Goal: Task Accomplishment & Management: Use online tool/utility

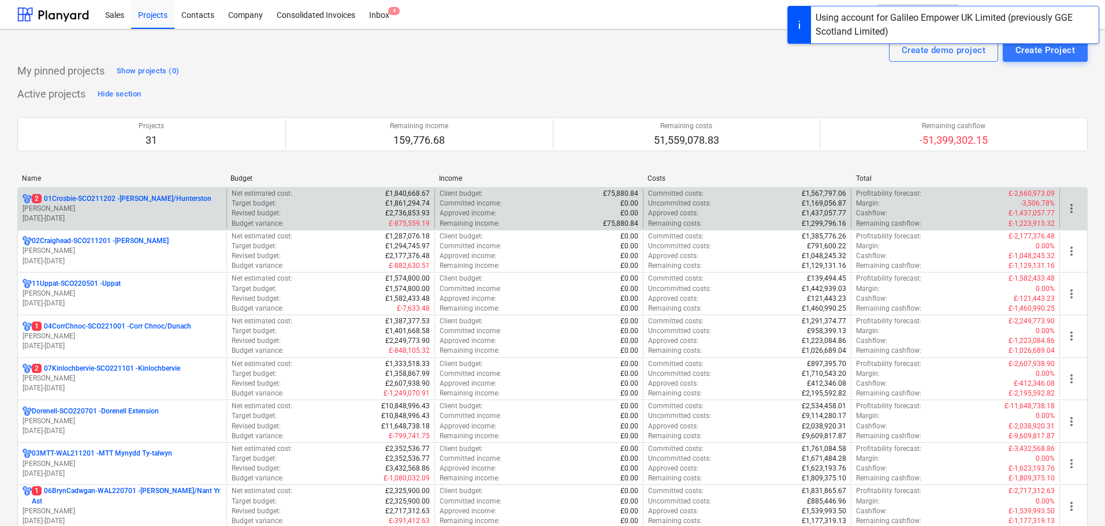
click at [140, 211] on p "[PERSON_NAME]" at bounding box center [122, 209] width 199 height 10
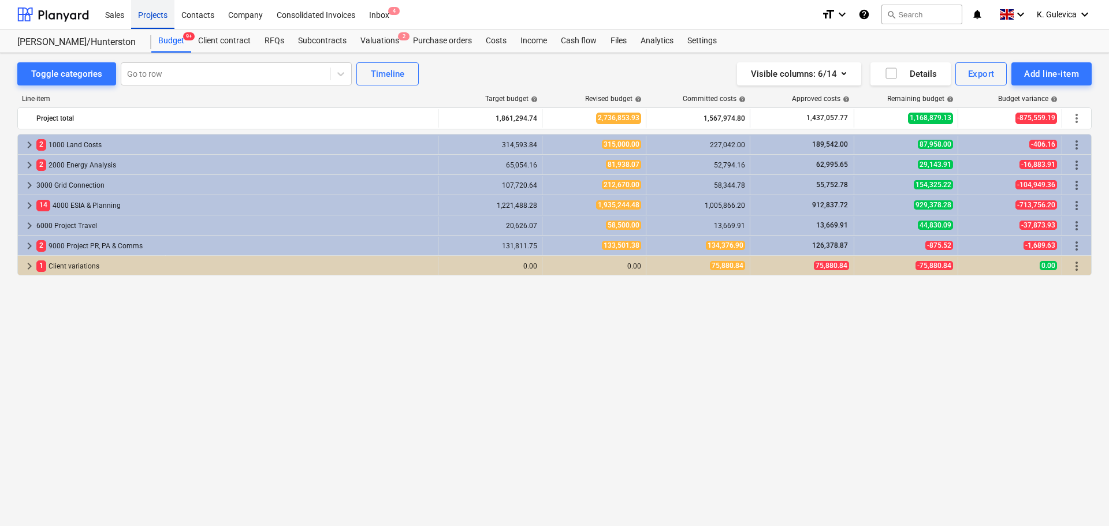
click at [150, 17] on div "Projects" at bounding box center [152, 13] width 43 height 29
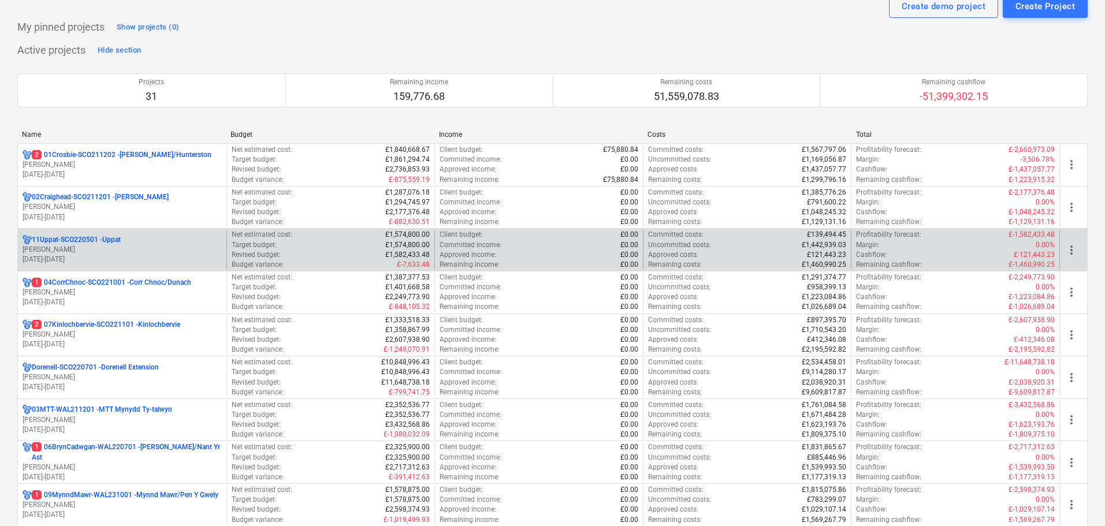
scroll to position [116, 0]
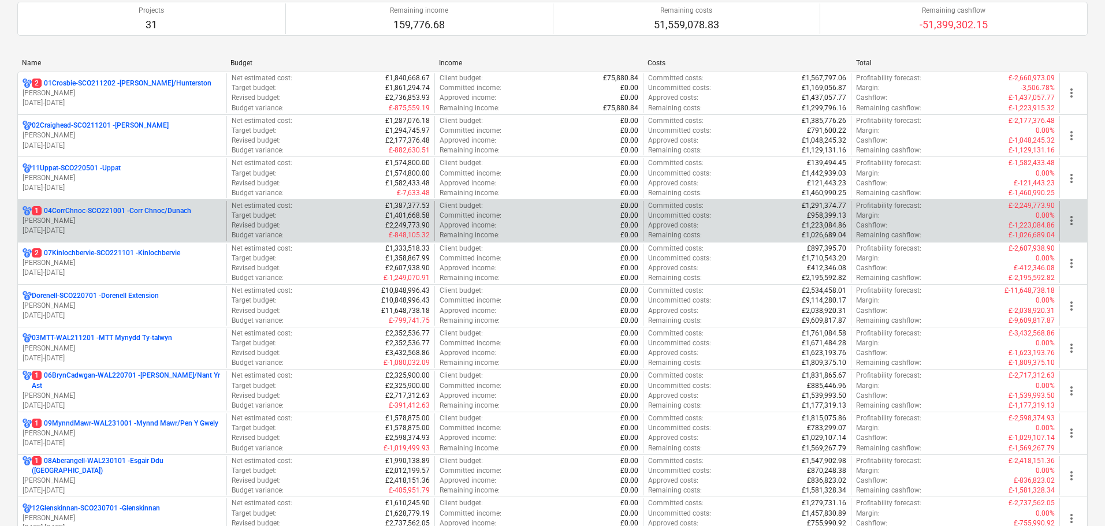
click at [108, 221] on p "[PERSON_NAME]" at bounding box center [122, 221] width 199 height 10
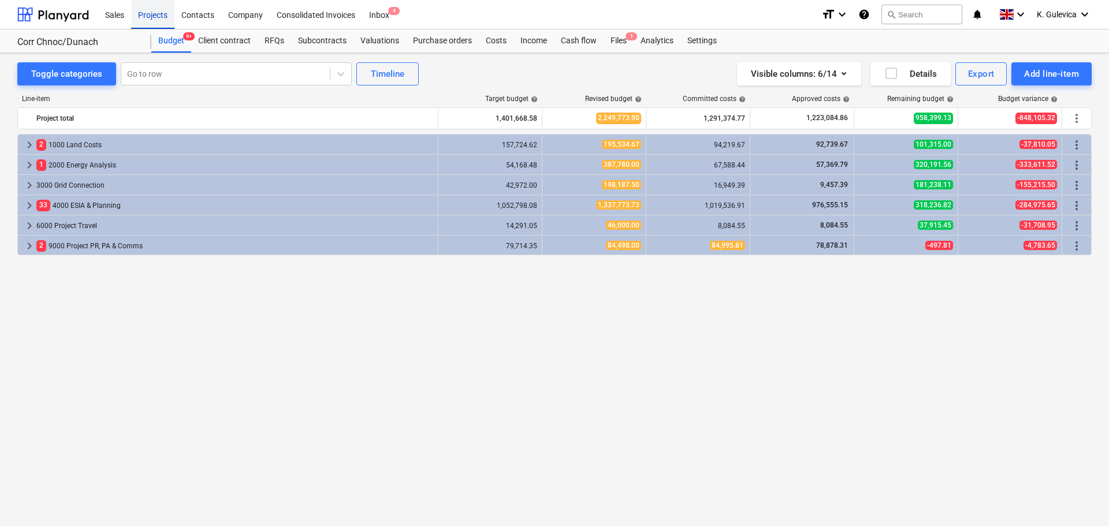
click at [151, 17] on div "Projects" at bounding box center [152, 13] width 43 height 29
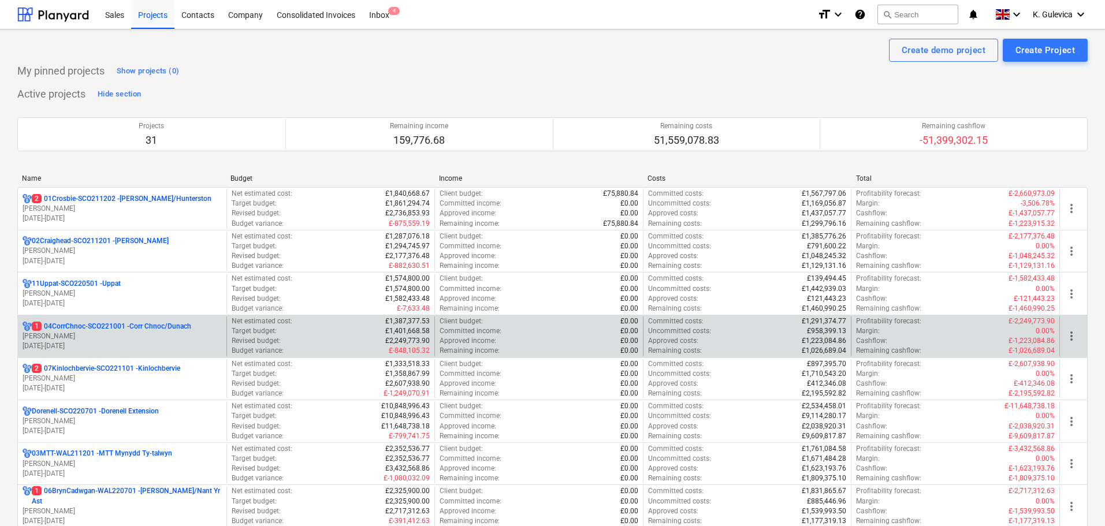
click at [95, 334] on p "[PERSON_NAME]" at bounding box center [122, 337] width 199 height 10
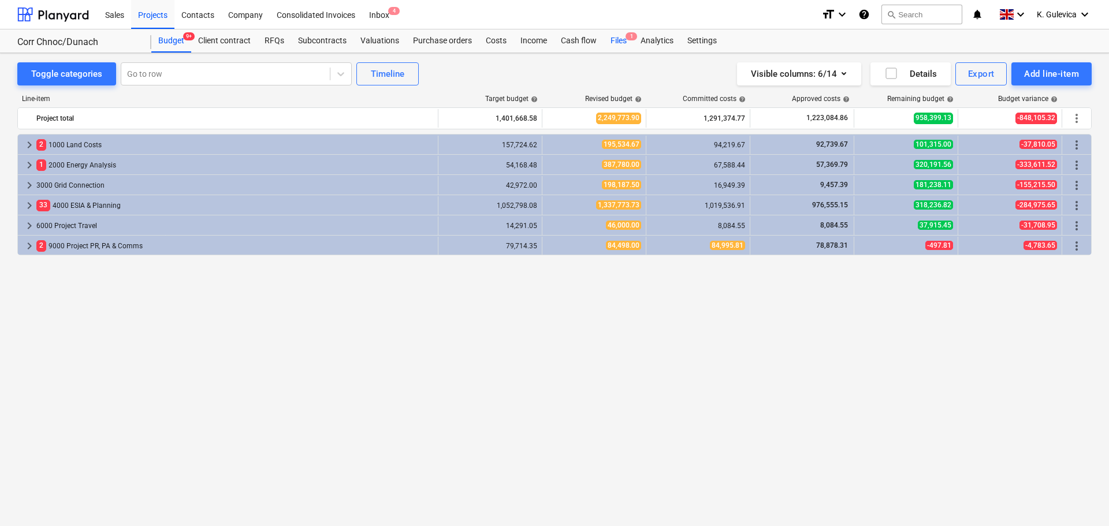
click at [618, 44] on div "Files 1" at bounding box center [619, 40] width 30 height 23
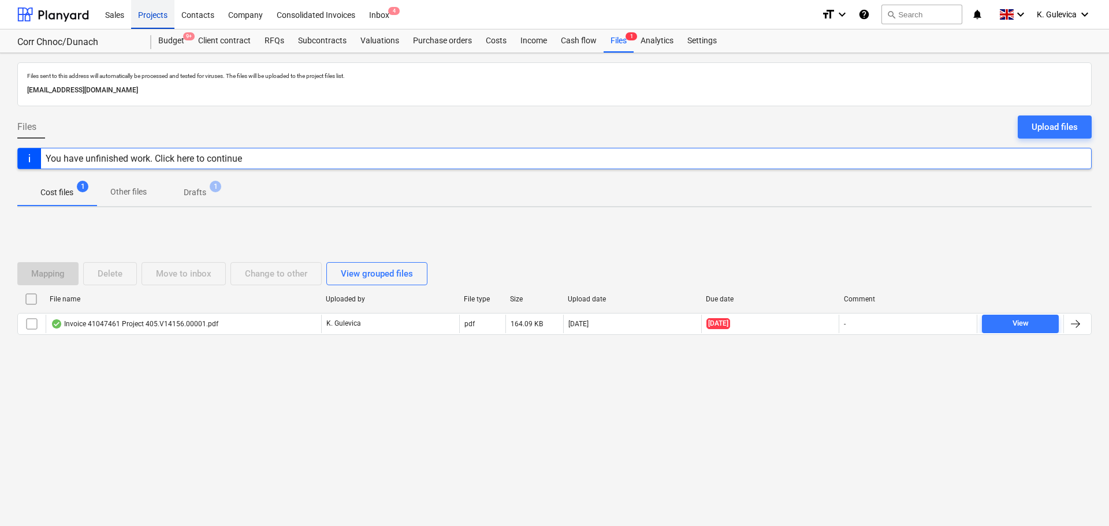
click at [142, 13] on div "Projects" at bounding box center [152, 13] width 43 height 29
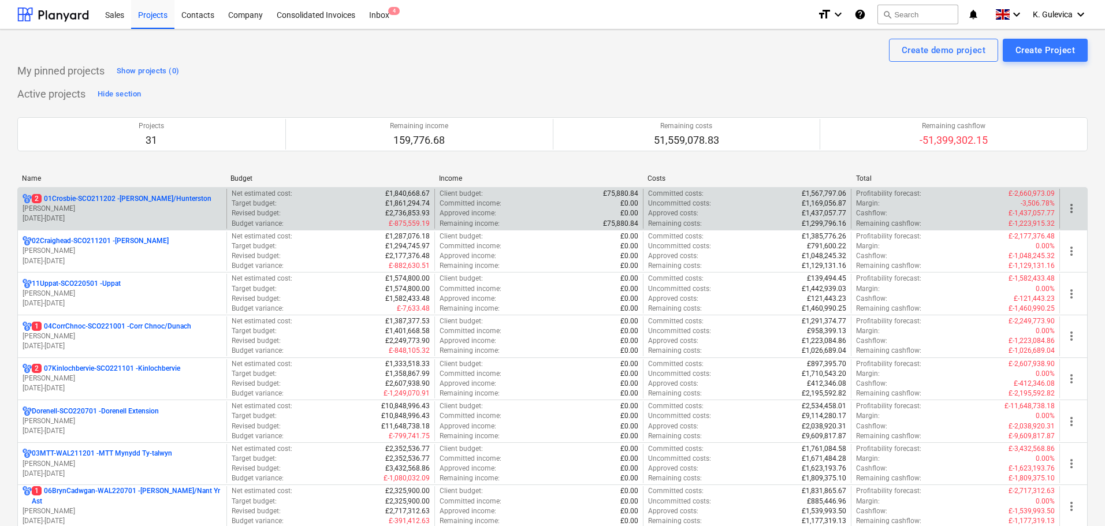
click at [90, 215] on p "[DATE] - [DATE]" at bounding box center [122, 219] width 199 height 10
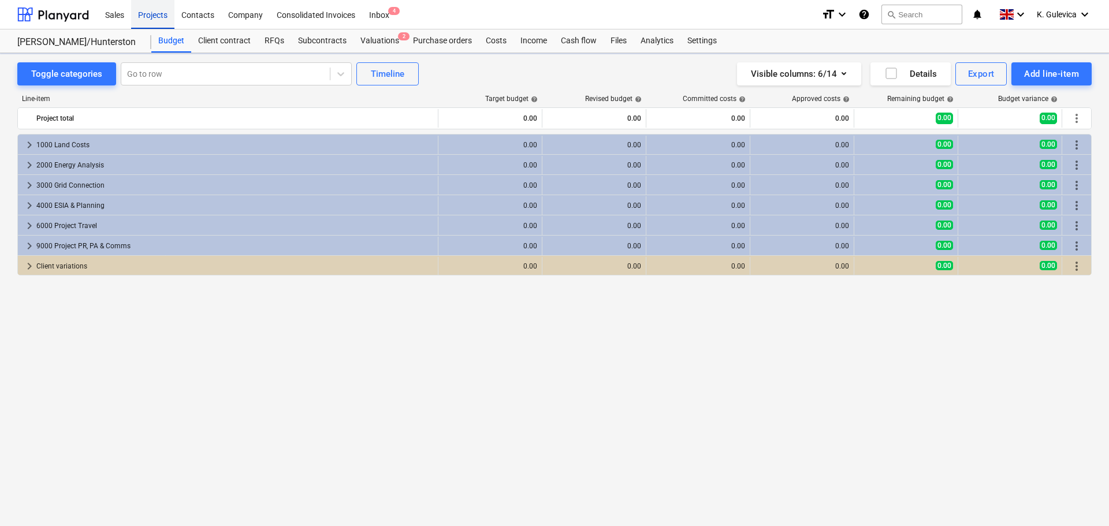
click at [150, 18] on div "Projects" at bounding box center [152, 13] width 43 height 29
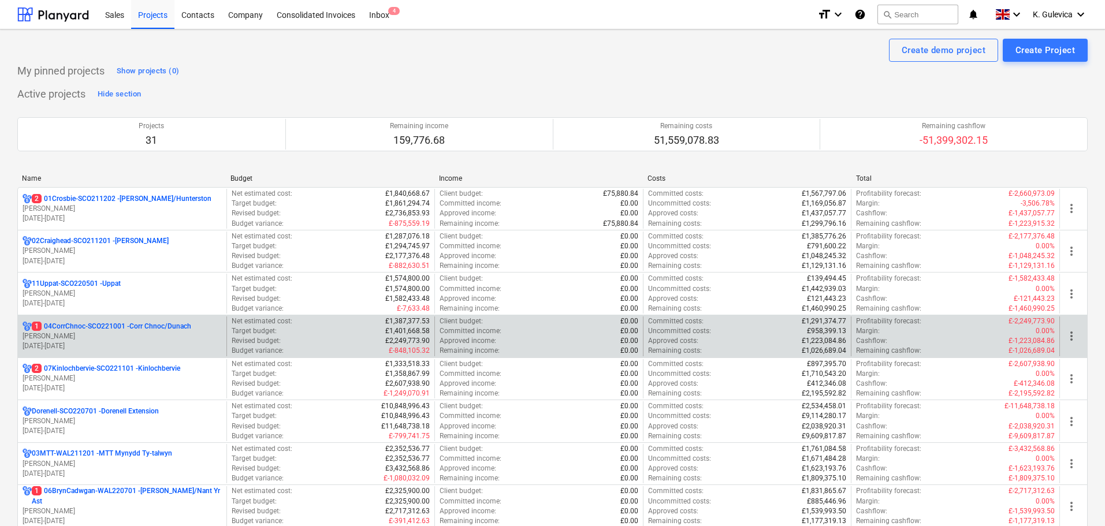
click at [124, 337] on p "[PERSON_NAME]" at bounding box center [122, 337] width 199 height 10
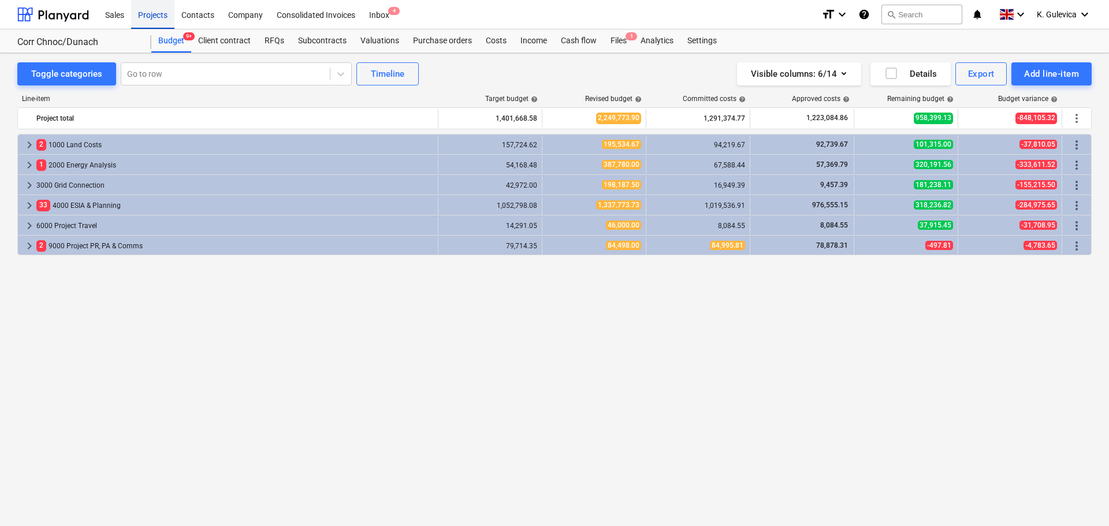
click at [158, 21] on div "Projects" at bounding box center [152, 13] width 43 height 29
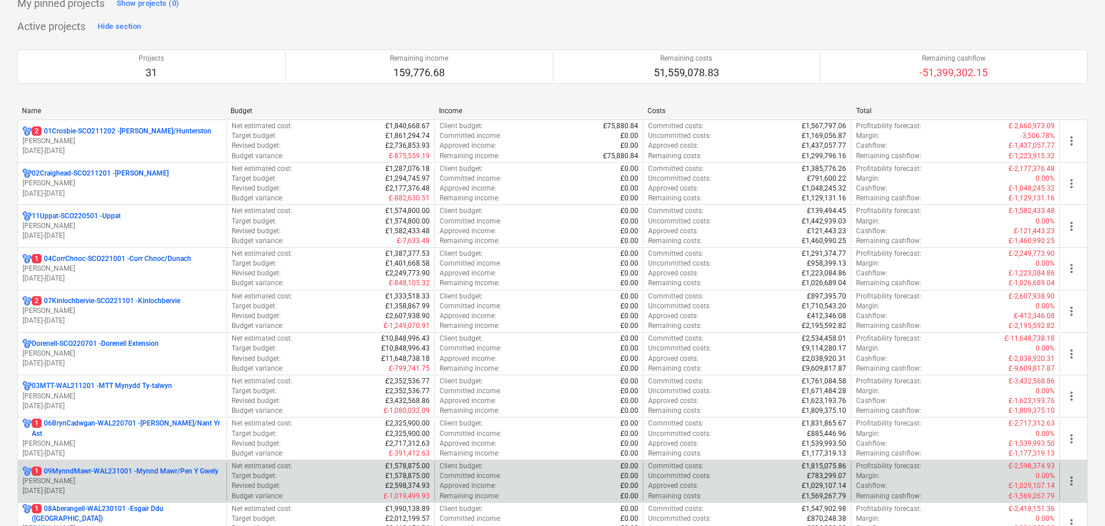
scroll to position [289, 0]
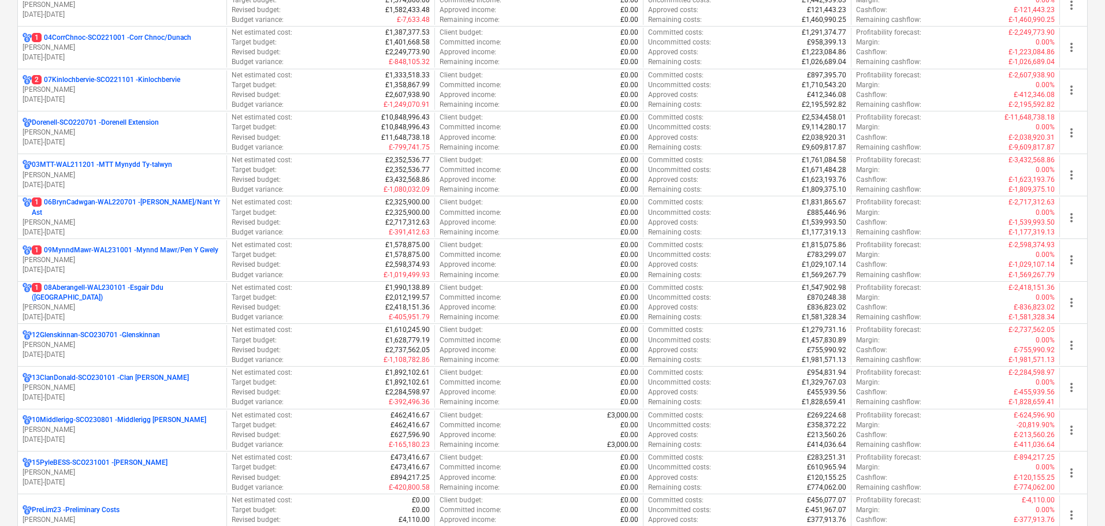
click at [120, 92] on p "[PERSON_NAME]" at bounding box center [122, 90] width 199 height 10
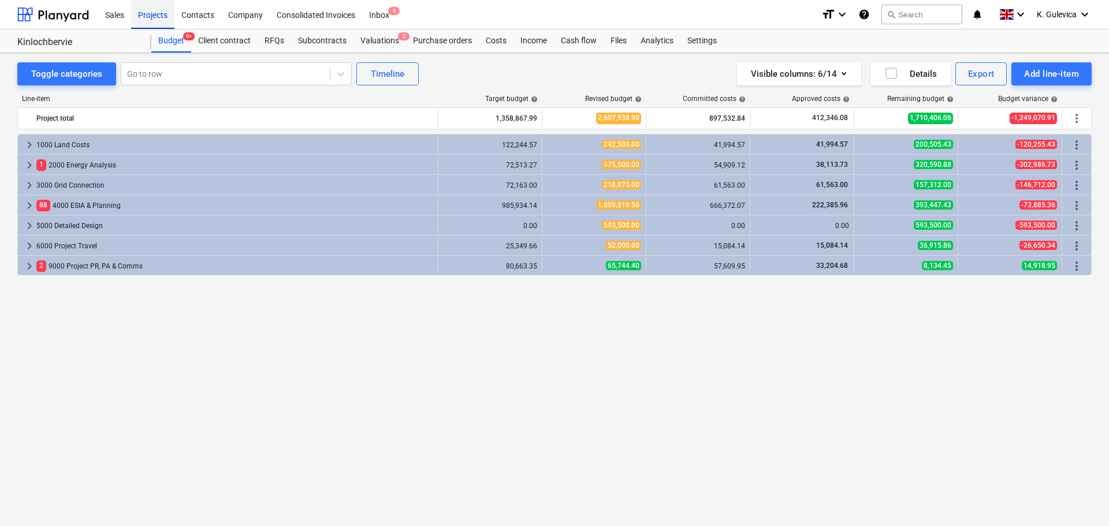
click at [155, 21] on div "Projects" at bounding box center [152, 13] width 43 height 29
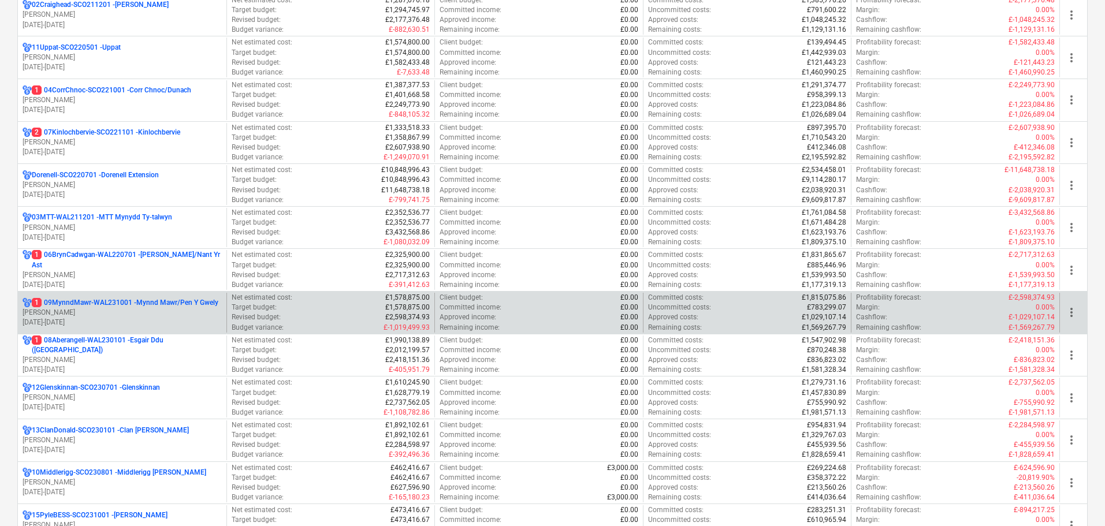
scroll to position [289, 0]
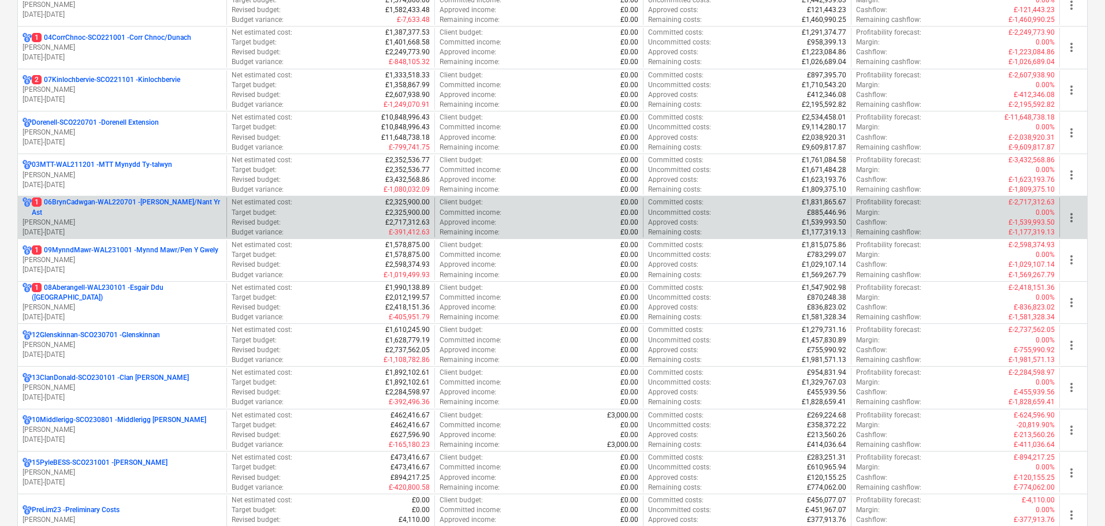
click at [124, 220] on p "[PERSON_NAME]" at bounding box center [122, 223] width 199 height 10
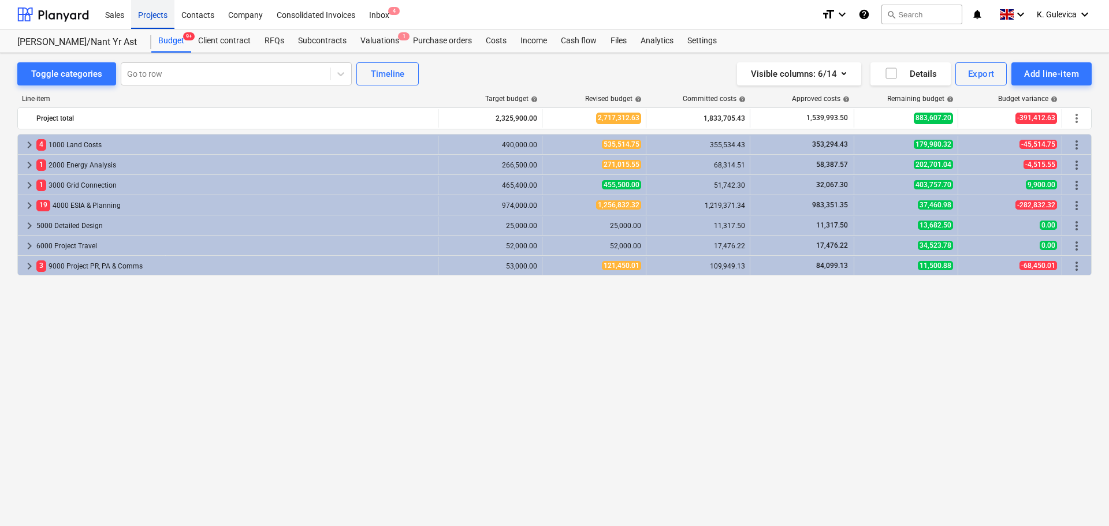
click at [151, 18] on div "Projects" at bounding box center [152, 13] width 43 height 29
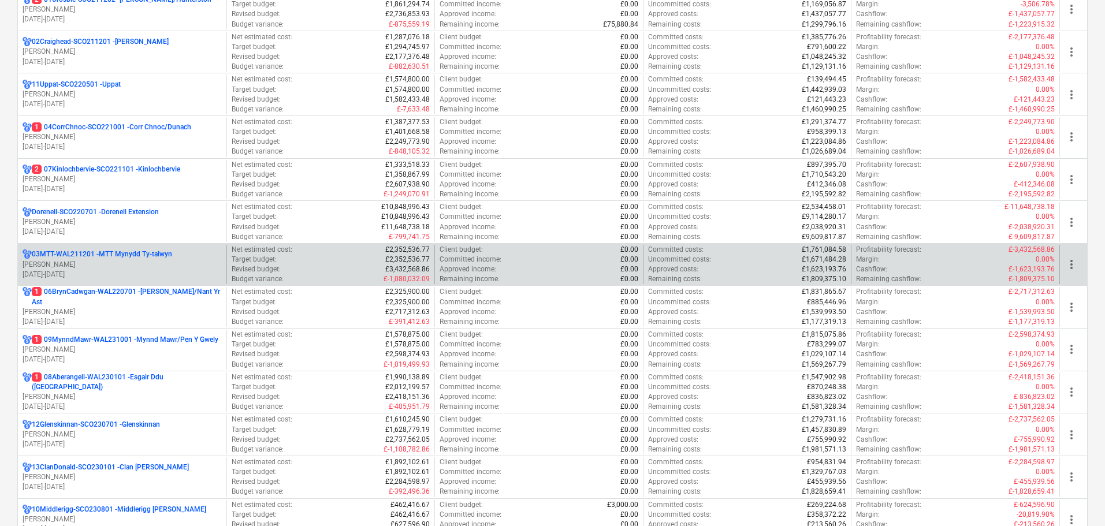
scroll to position [231, 0]
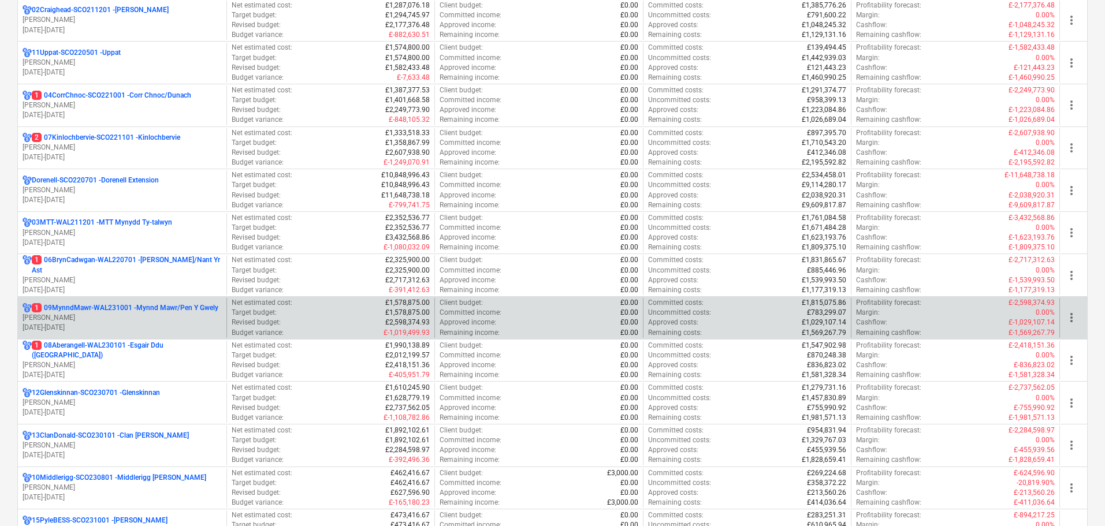
click at [148, 312] on p "1 09MynndMawr-WAL231001 - Mynnd Mawr/Pen Y Gwely" at bounding box center [125, 308] width 187 height 10
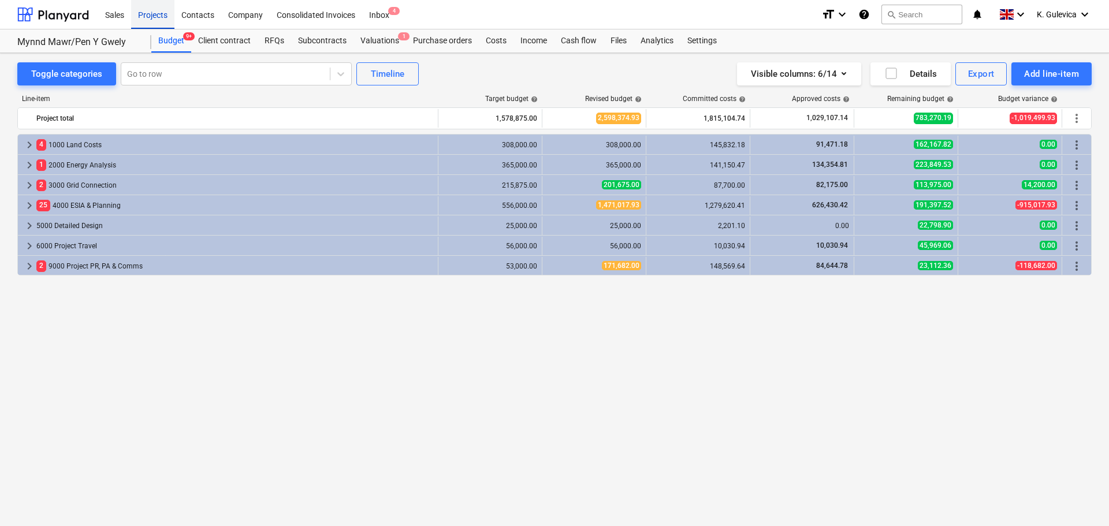
click at [156, 11] on div "Projects" at bounding box center [152, 13] width 43 height 29
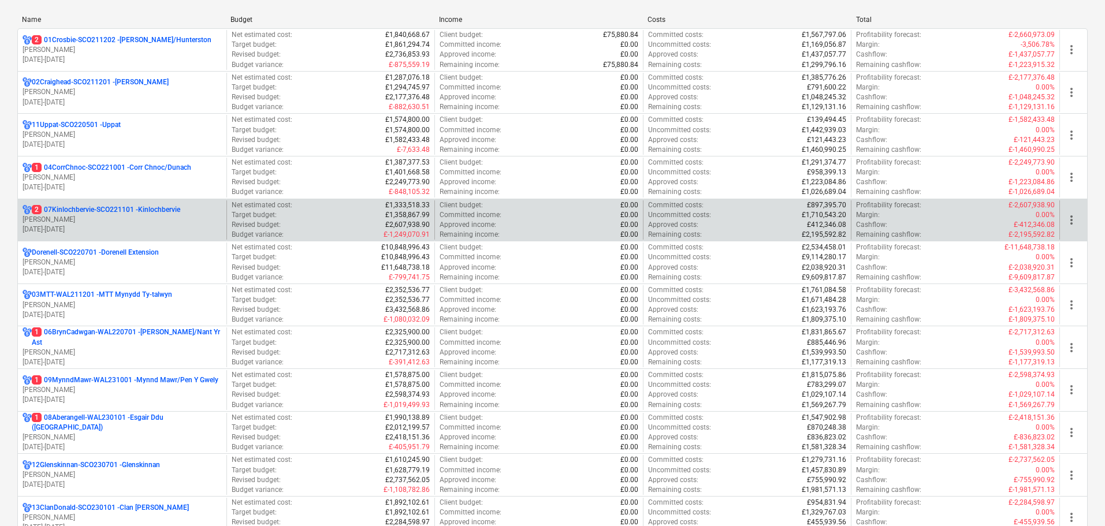
scroll to position [289, 0]
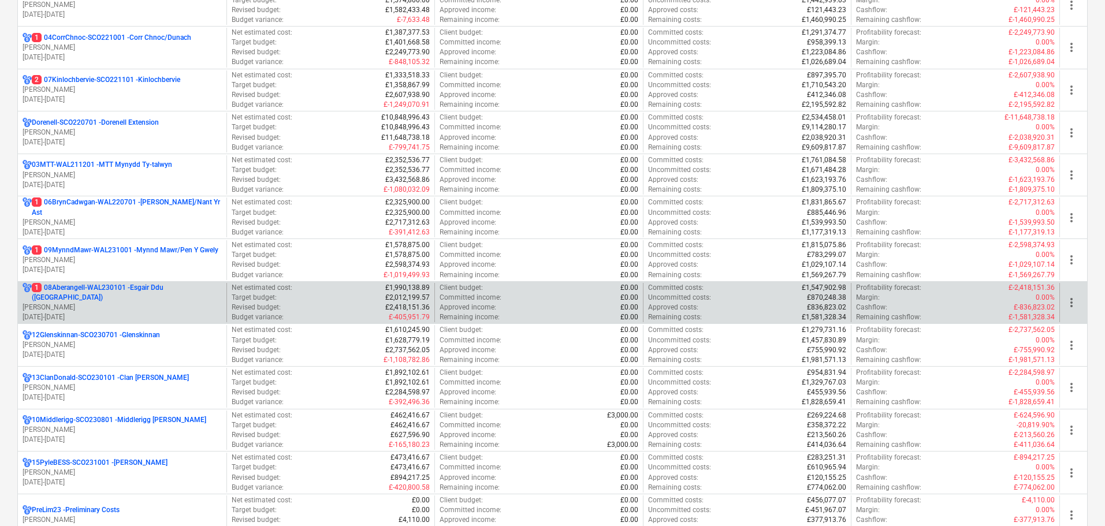
click at [118, 303] on p "[PERSON_NAME]" at bounding box center [122, 308] width 199 height 10
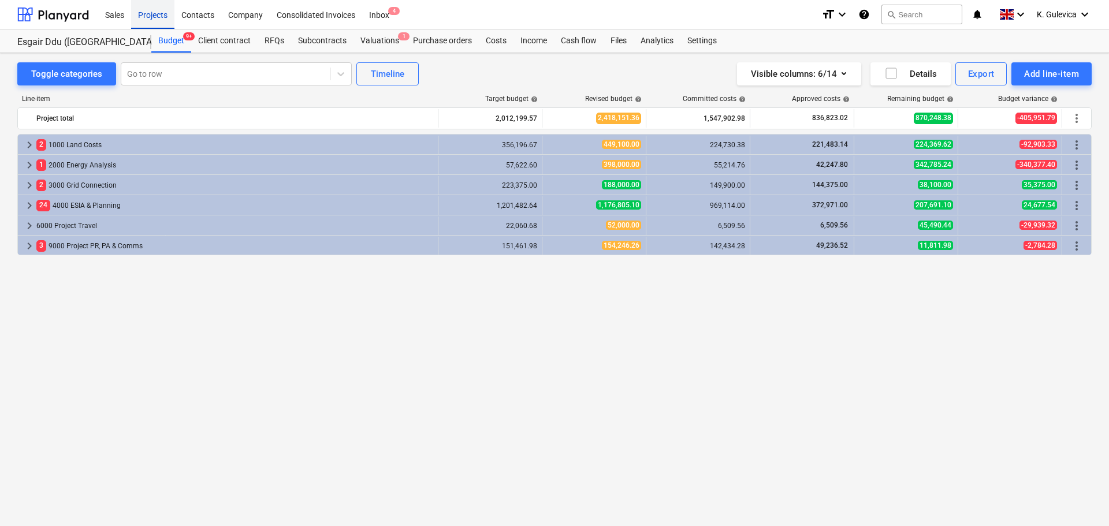
click at [134, 12] on div "Projects" at bounding box center [152, 13] width 43 height 29
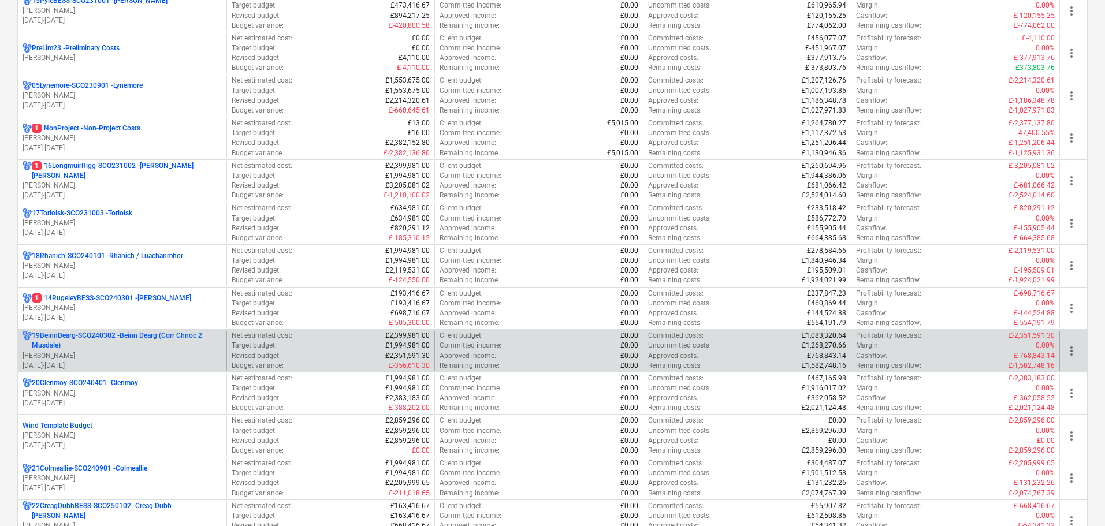
scroll to position [635, 0]
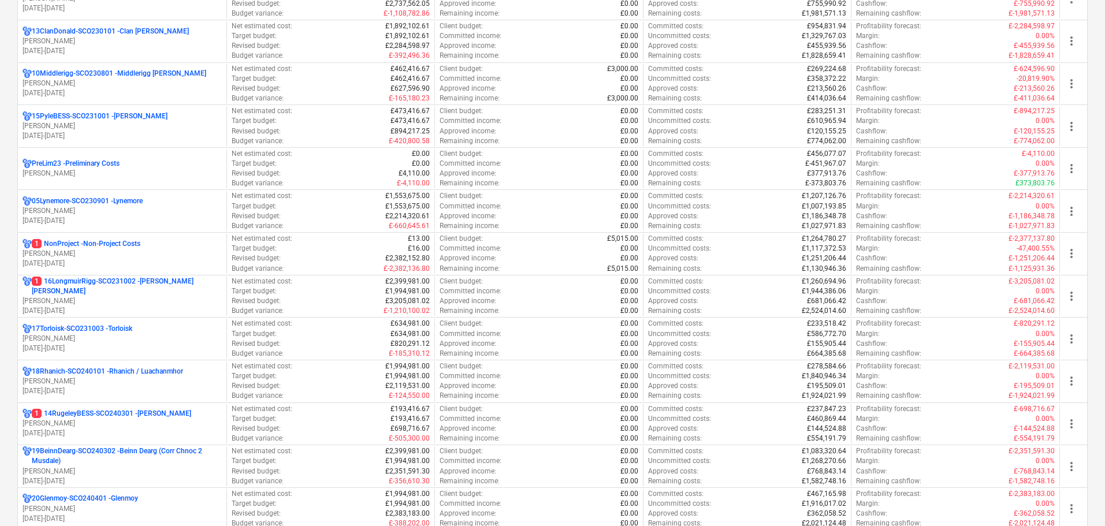
click at [141, 262] on p "[DATE] - [DATE]" at bounding box center [122, 264] width 199 height 10
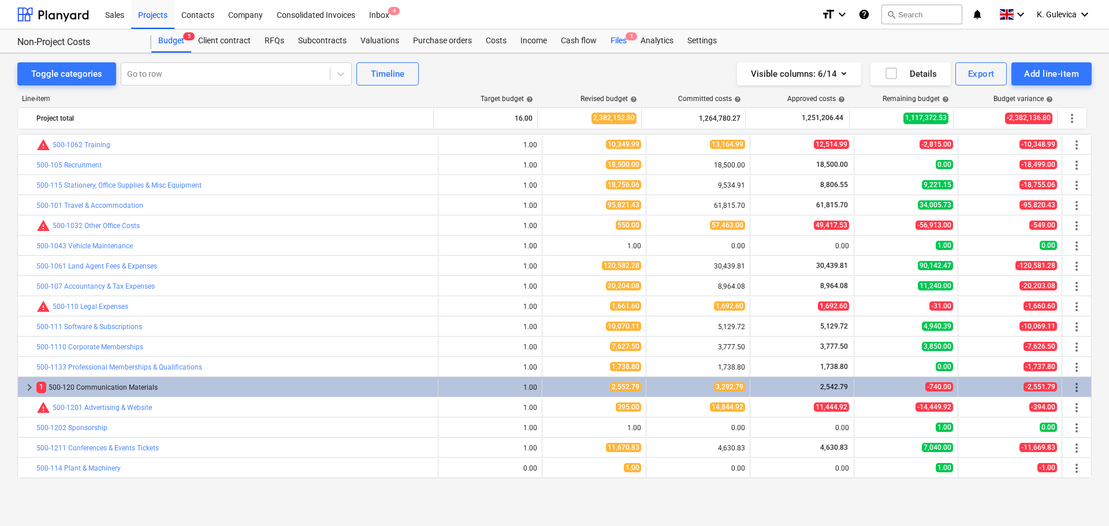
click at [615, 38] on div "Files 1" at bounding box center [619, 40] width 30 height 23
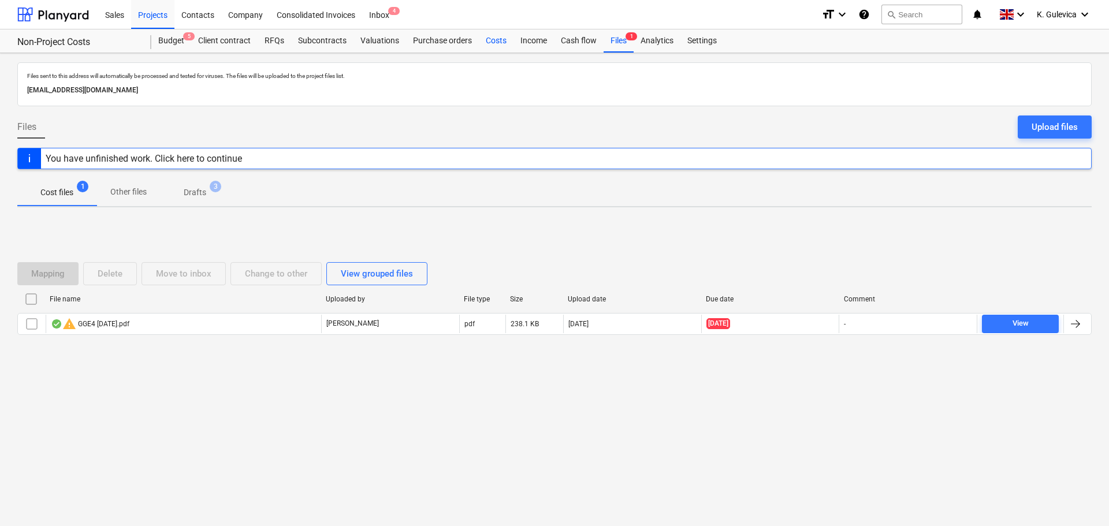
click at [492, 40] on div "Costs" at bounding box center [496, 40] width 35 height 23
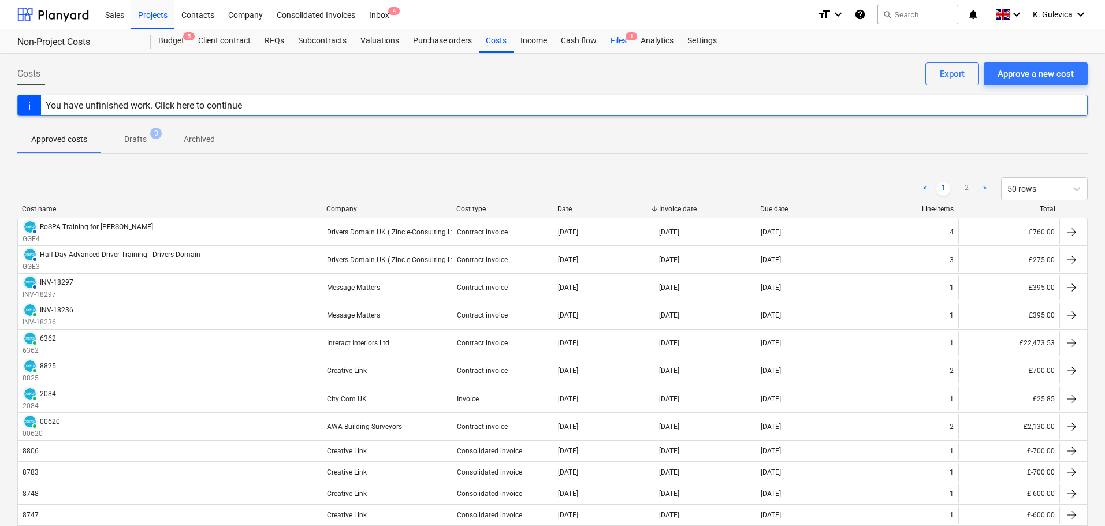
click at [615, 38] on div "Files 1" at bounding box center [619, 40] width 30 height 23
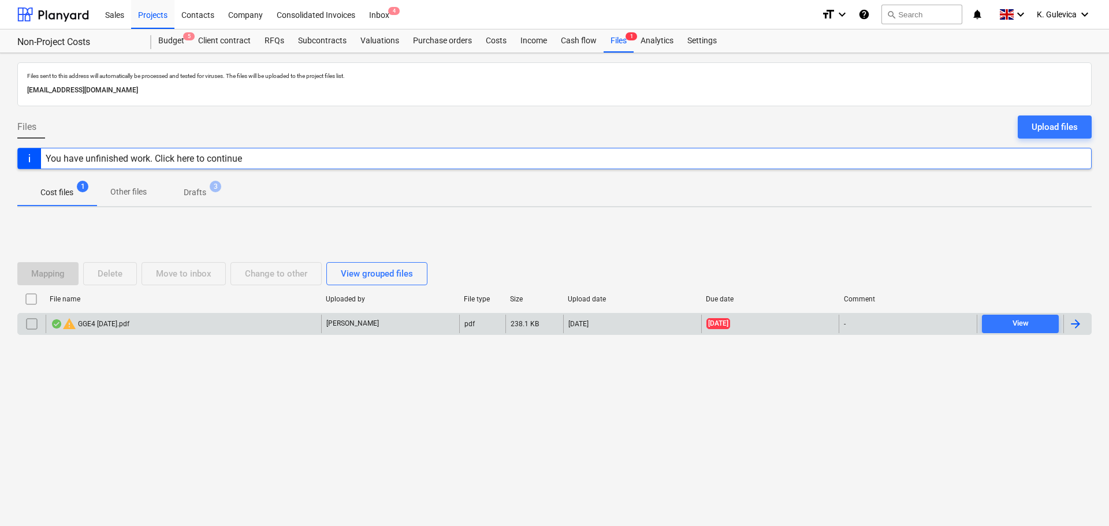
click at [187, 324] on div "warning GGE4 [DATE].pdf" at bounding box center [184, 324] width 276 height 18
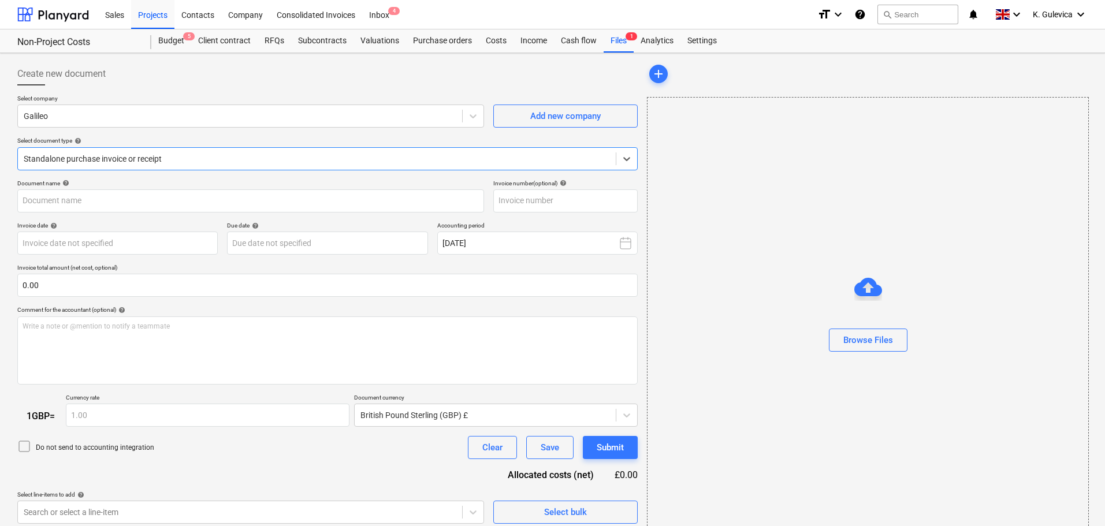
type input "GGE4"
type input "[DATE]"
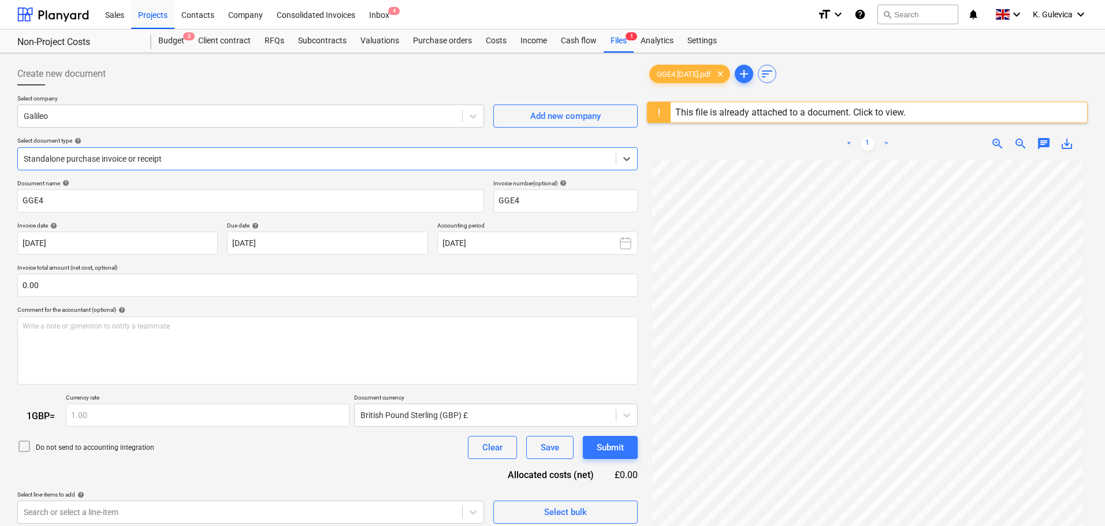
scroll to position [117, 0]
click at [497, 38] on div "Costs" at bounding box center [496, 40] width 35 height 23
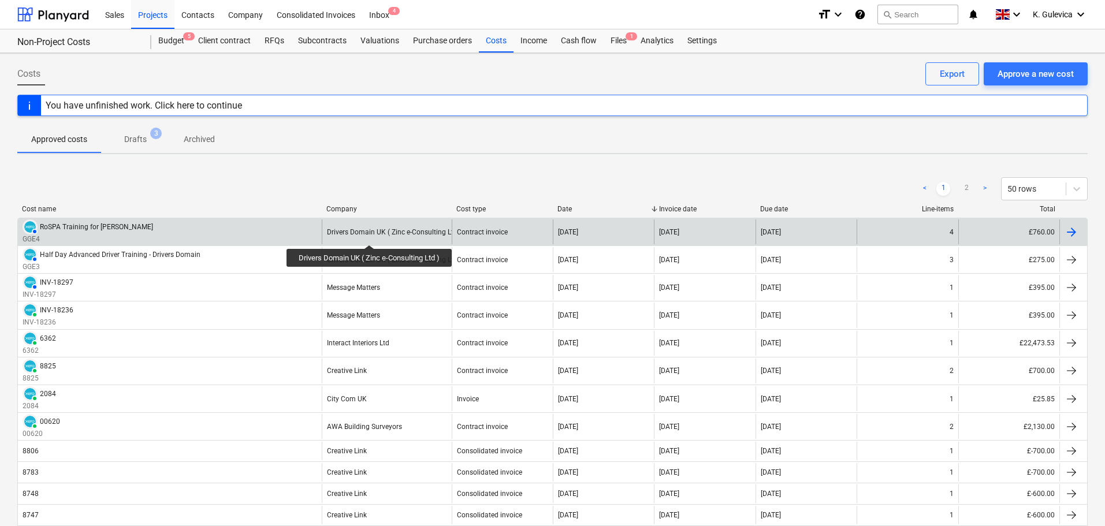
click at [371, 235] on div "Drivers Domain UK ( Zinc e-Consulting Ltd )" at bounding box center [394, 232] width 135 height 8
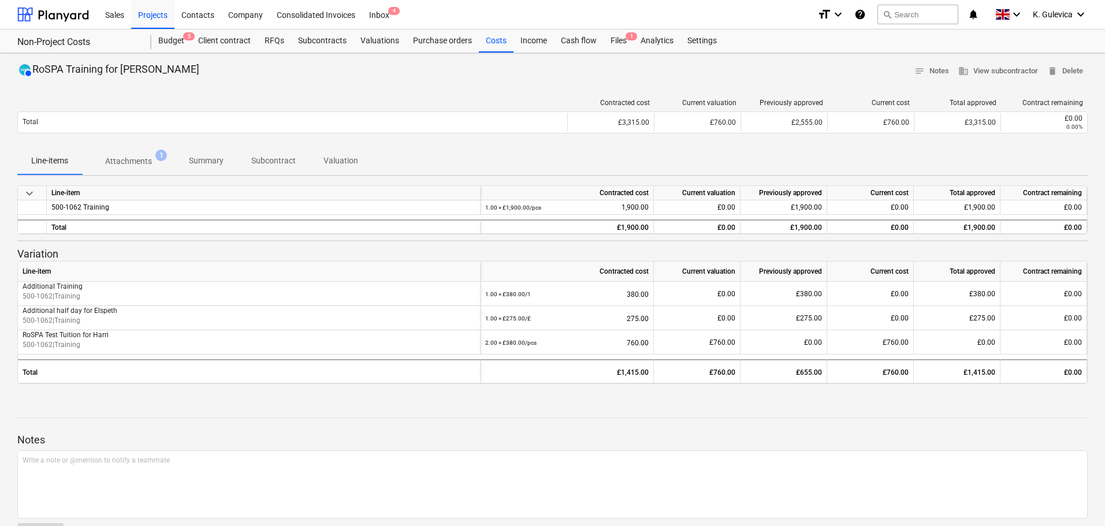
click at [141, 154] on span "Attachments 1" at bounding box center [128, 161] width 93 height 21
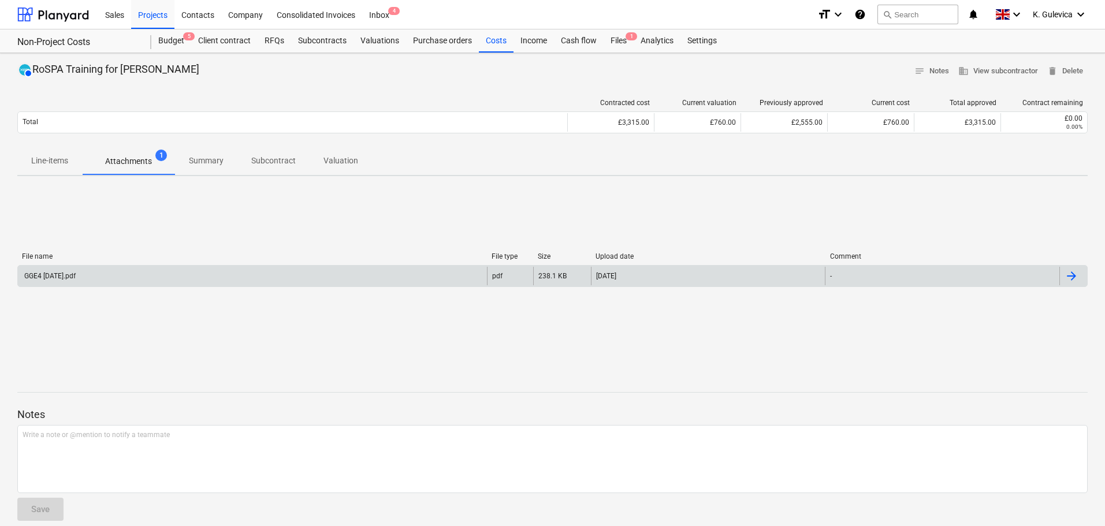
click at [158, 271] on div "GGE4 [DATE].pdf" at bounding box center [252, 276] width 469 height 18
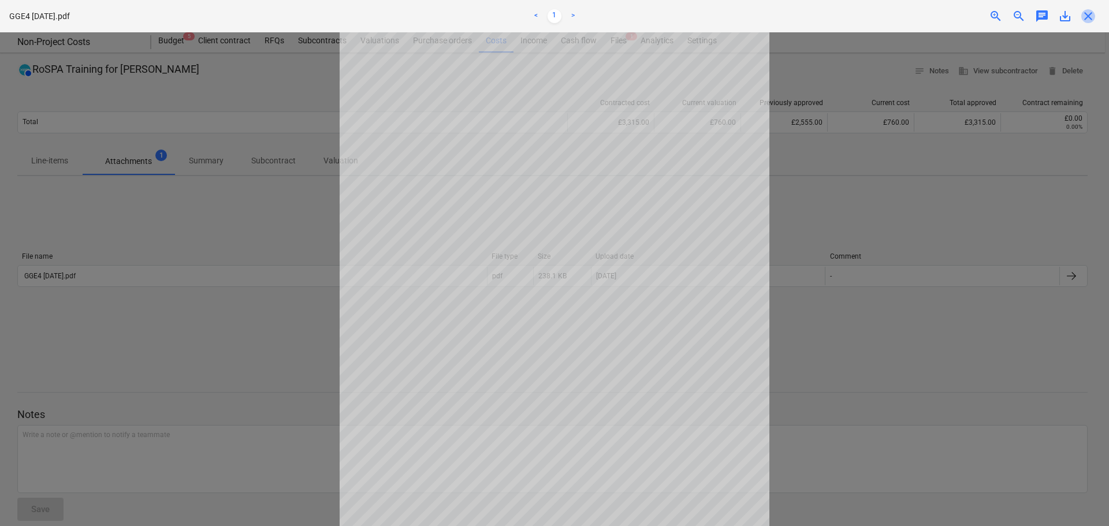
click at [1084, 10] on span "close" at bounding box center [1088, 16] width 14 height 14
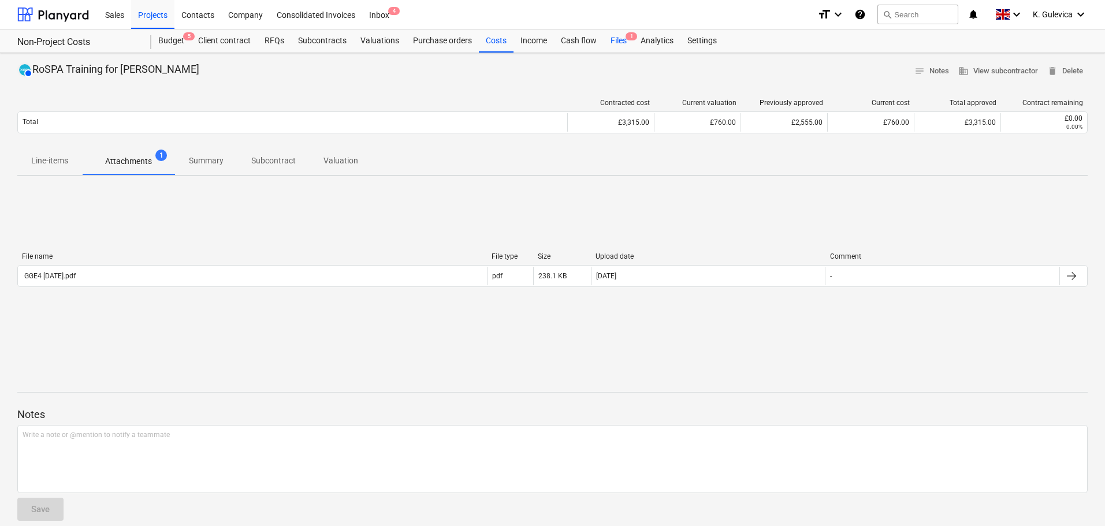
click at [617, 42] on div "Files 1" at bounding box center [619, 40] width 30 height 23
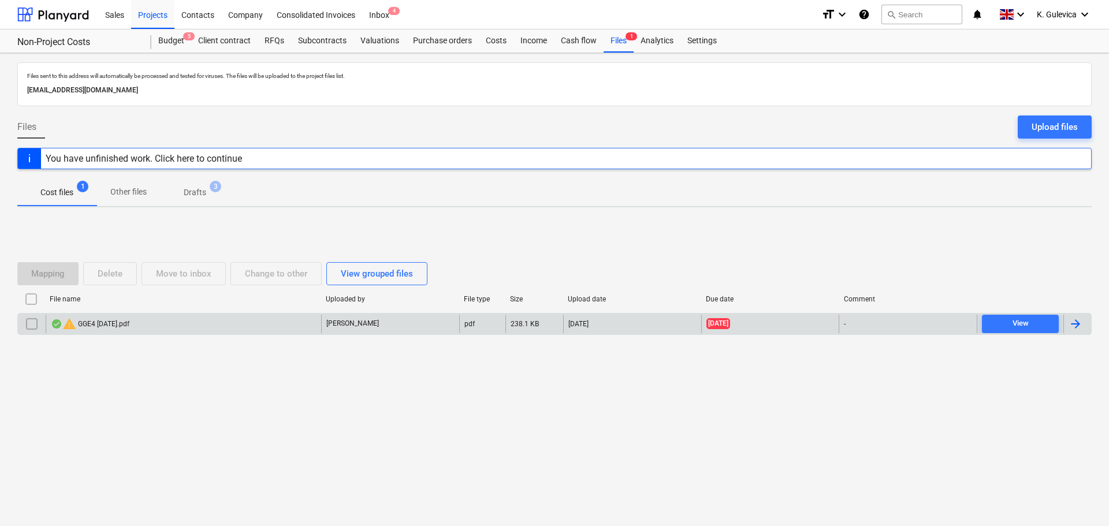
click at [29, 325] on input "checkbox" at bounding box center [32, 324] width 18 height 18
click at [113, 276] on div "Delete" at bounding box center [110, 273] width 25 height 15
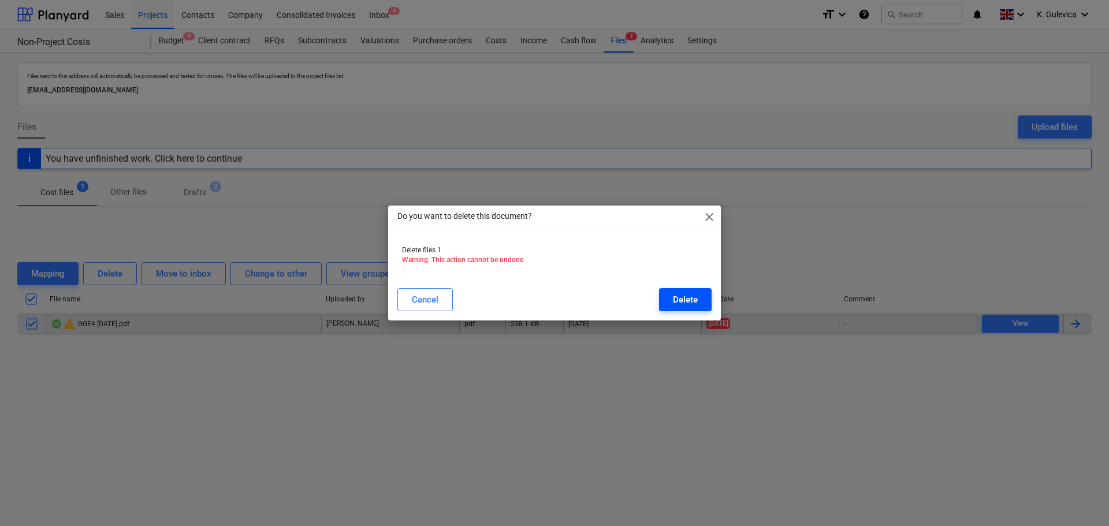
click at [676, 302] on div "Delete" at bounding box center [685, 299] width 25 height 15
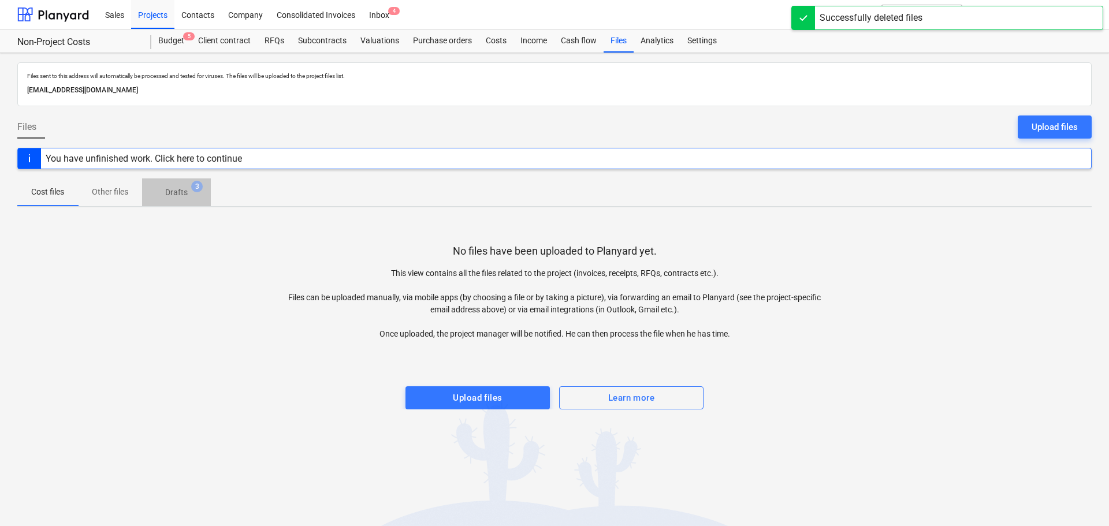
click at [173, 196] on p "Drafts" at bounding box center [176, 193] width 23 height 12
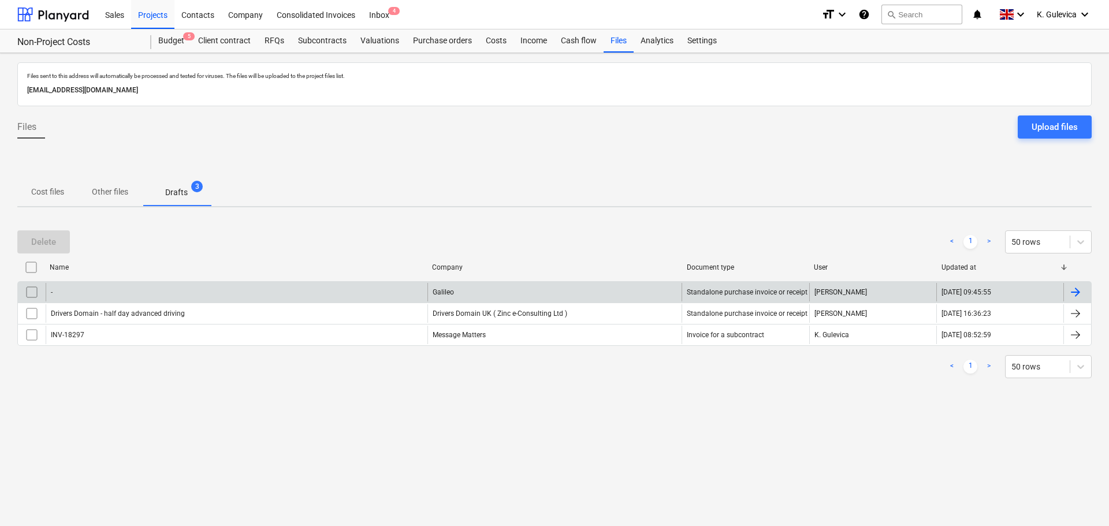
click at [34, 293] on input "checkbox" at bounding box center [32, 292] width 18 height 18
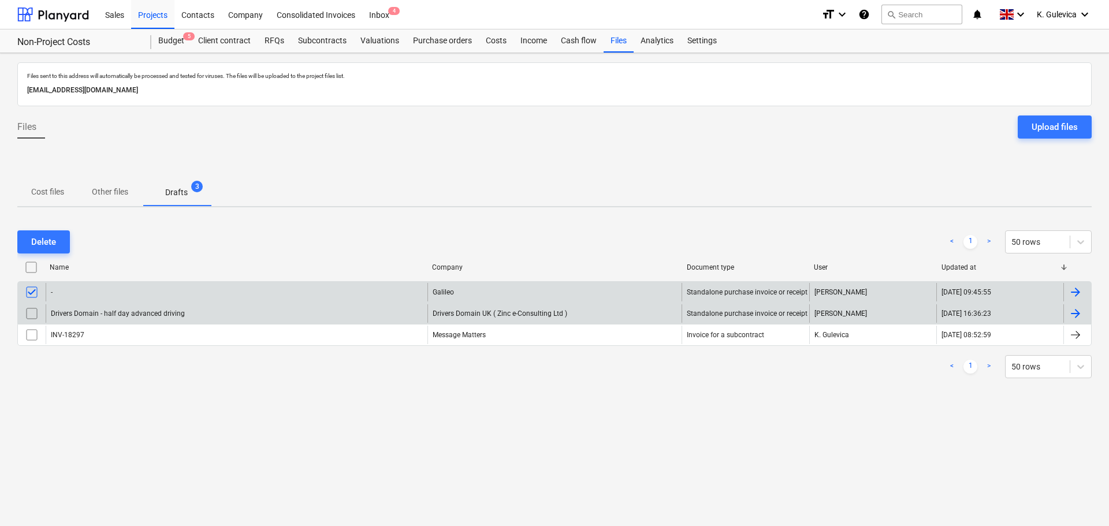
click at [29, 314] on input "checkbox" at bounding box center [32, 313] width 18 height 18
click at [51, 238] on div "Delete" at bounding box center [43, 242] width 25 height 15
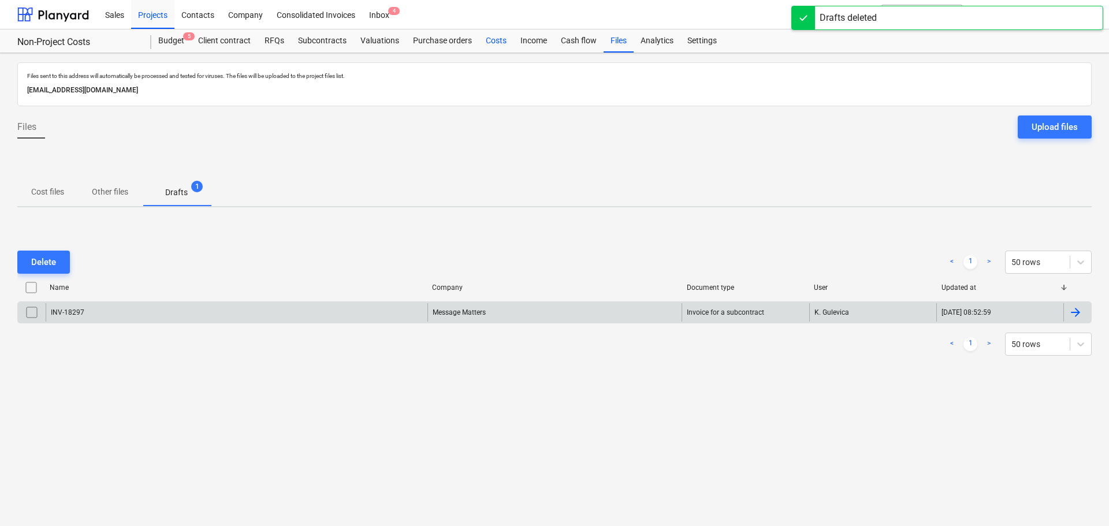
drag, startPoint x: 494, startPoint y: 43, endPoint x: 488, endPoint y: 49, distance: 8.6
click at [494, 43] on div "Costs" at bounding box center [496, 40] width 35 height 23
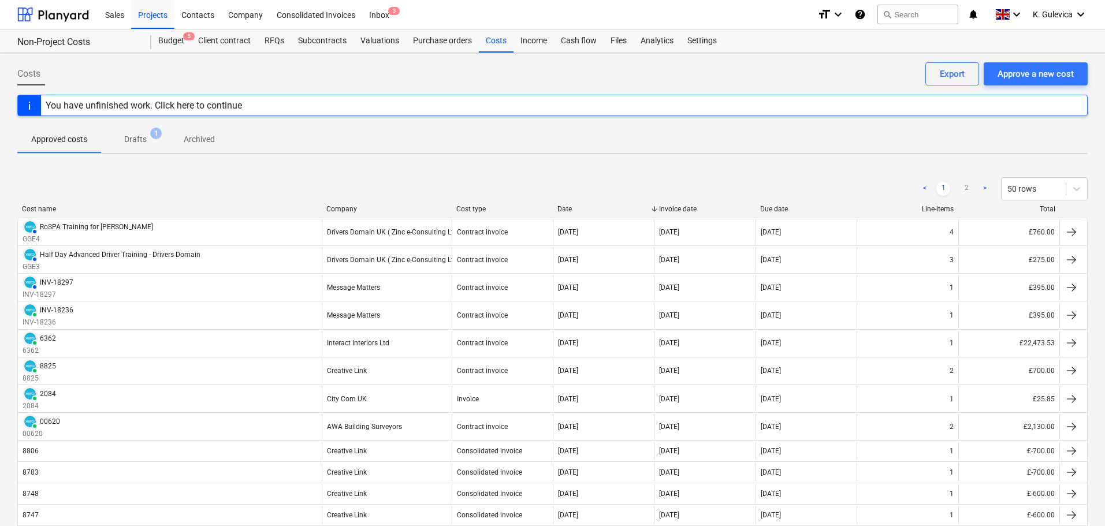
click at [131, 145] on p "Drafts" at bounding box center [135, 139] width 23 height 12
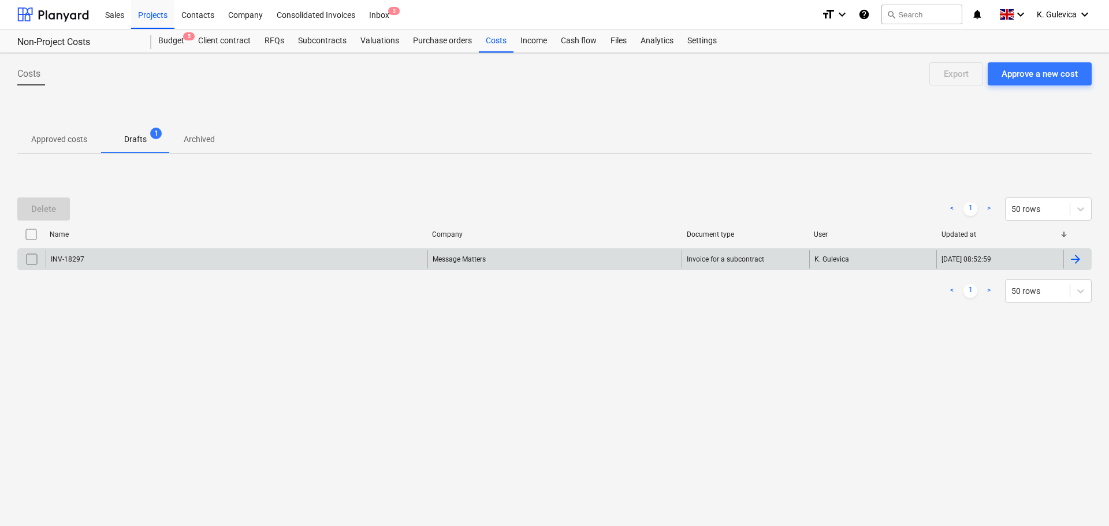
click at [28, 257] on input "checkbox" at bounding box center [32, 259] width 18 height 18
click at [50, 214] on div "Delete" at bounding box center [43, 209] width 25 height 15
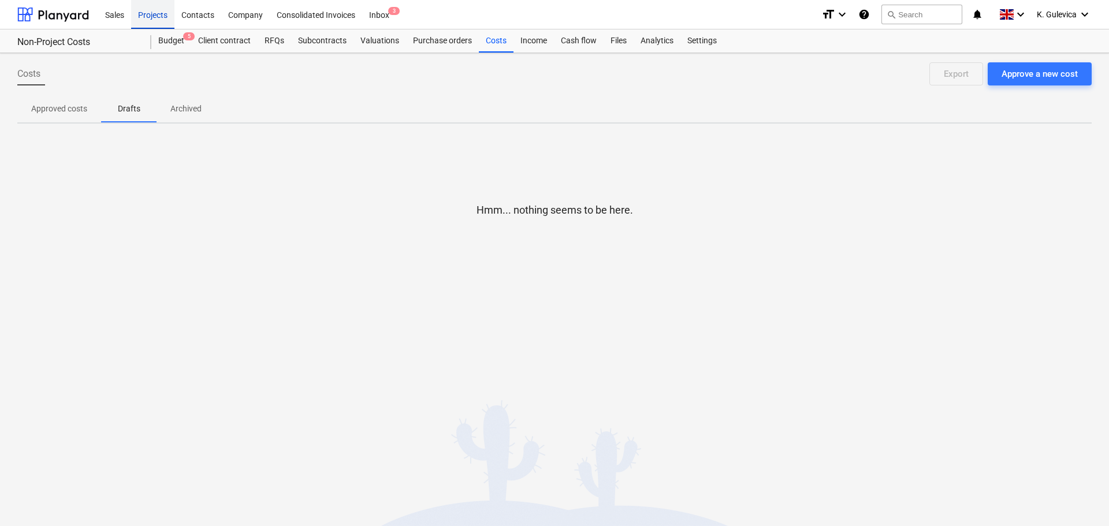
click at [155, 14] on div "Projects" at bounding box center [152, 13] width 43 height 29
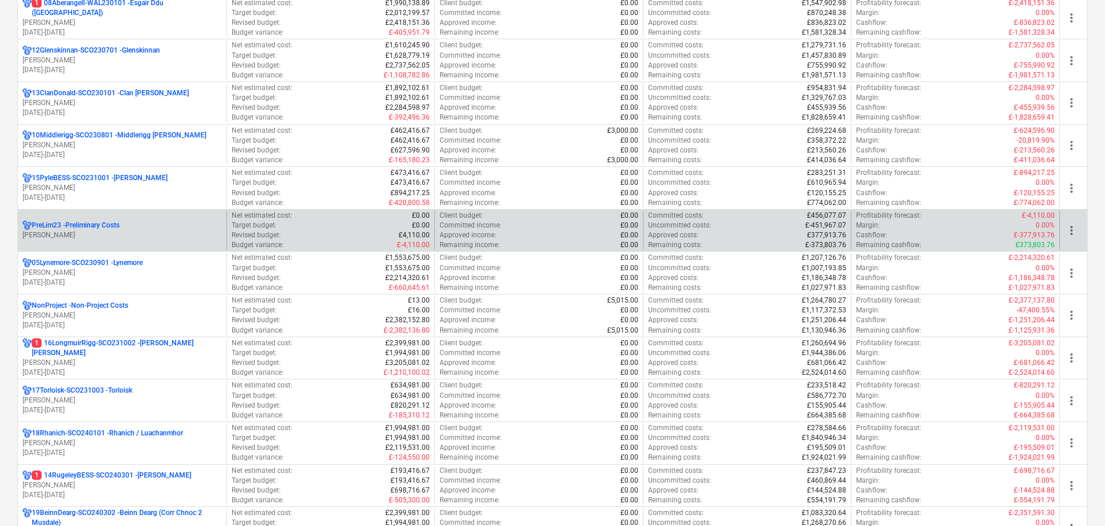
scroll to position [578, 0]
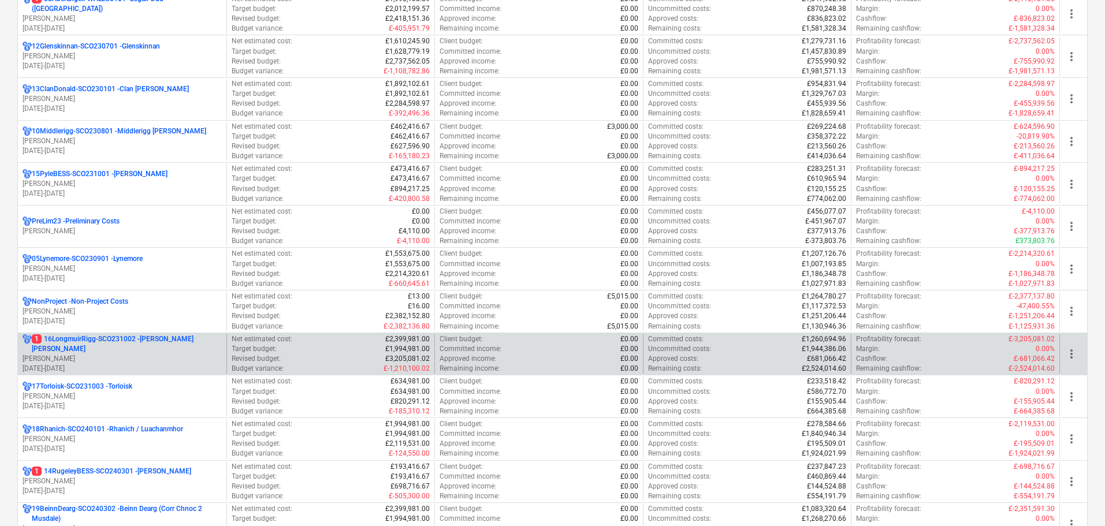
click at [105, 364] on p "[DATE] - [DATE]" at bounding box center [122, 369] width 199 height 10
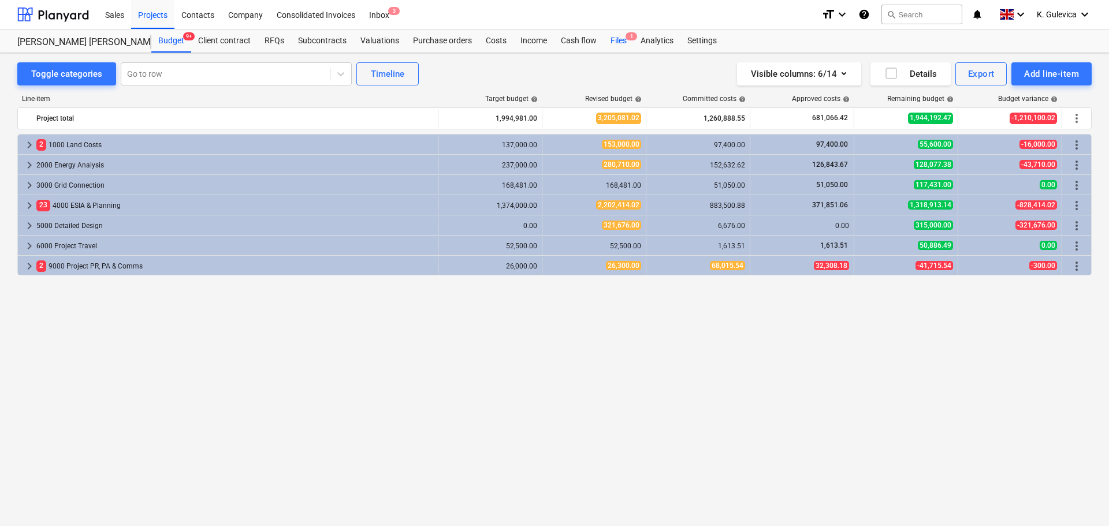
click at [618, 42] on div "Files 1" at bounding box center [619, 40] width 30 height 23
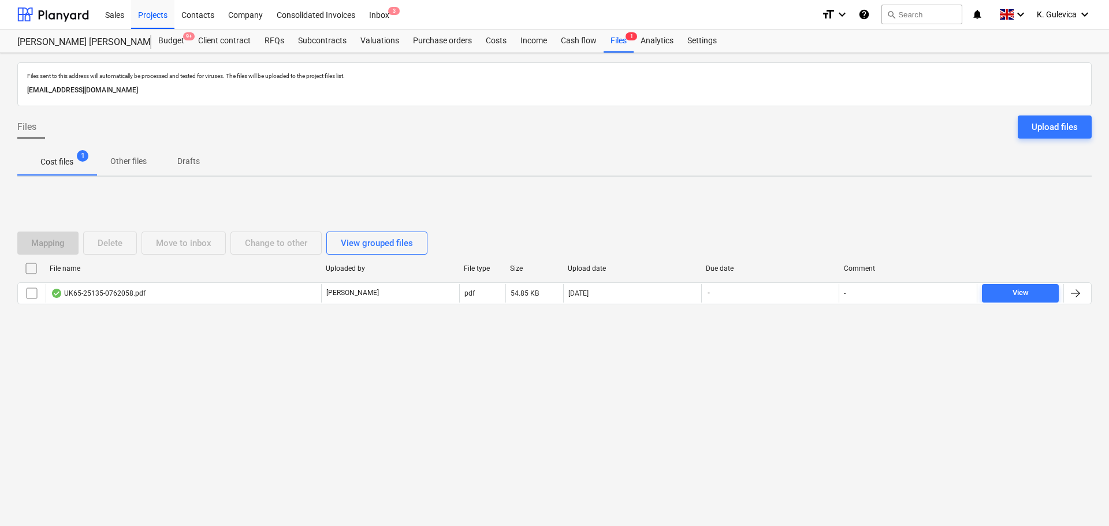
click at [195, 304] on div "File name Uploaded by File type Size Upload date Due date Comment UK65-25135-07…" at bounding box center [554, 284] width 1074 height 50
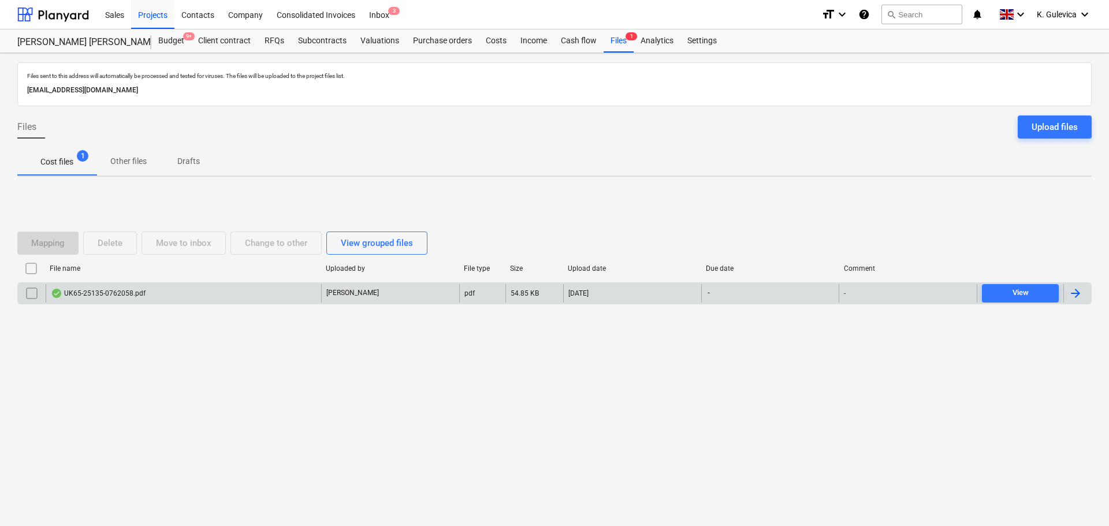
click at [326, 288] on p "[PERSON_NAME]" at bounding box center [352, 293] width 53 height 10
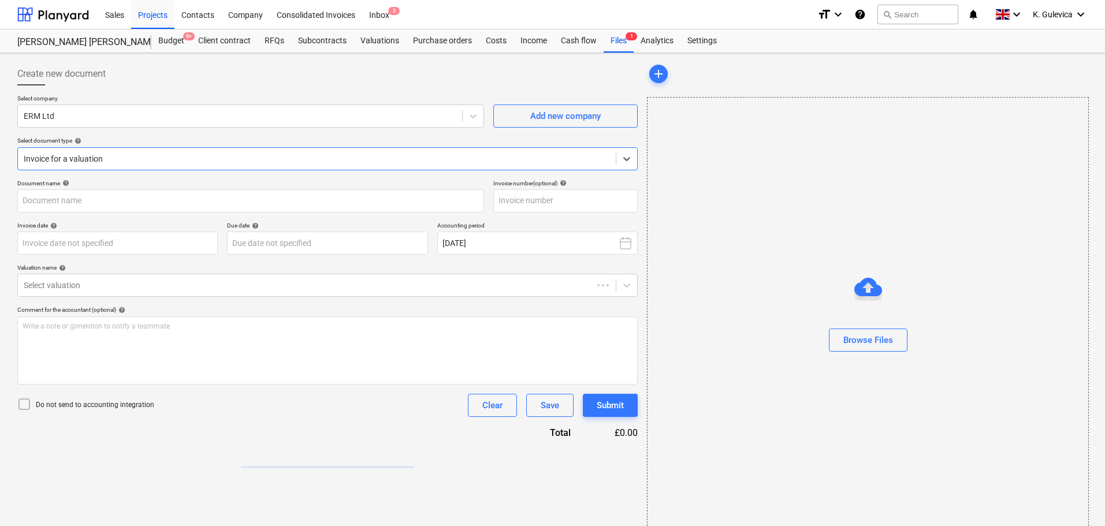
type input "25135"
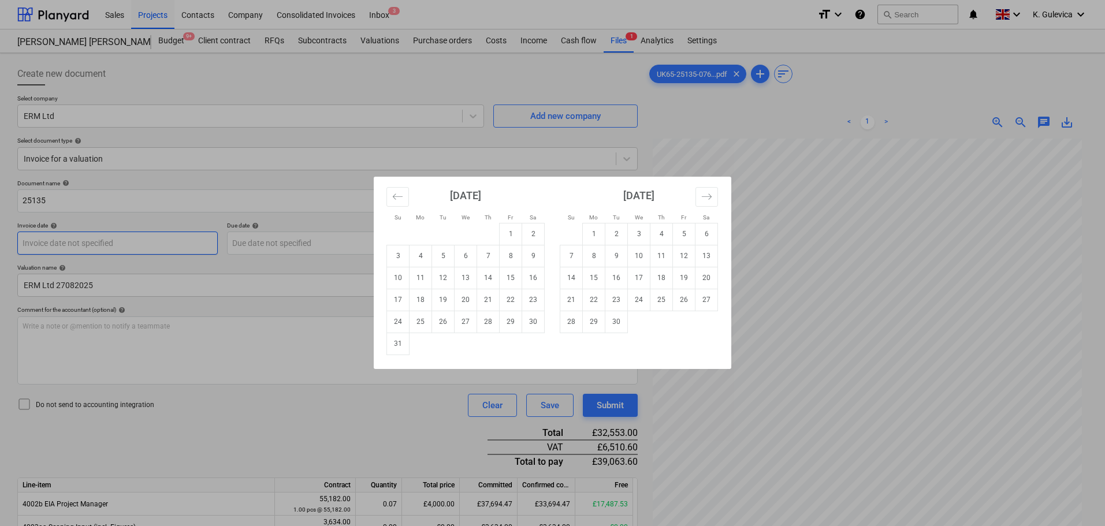
click at [40, 246] on body "Sales Projects Contacts Company Consolidated Invoices Inbox 3 format_size keybo…" at bounding box center [552, 263] width 1105 height 526
click at [511, 300] on td "22" at bounding box center [511, 300] width 23 height 22
type input "[DATE]"
click at [288, 244] on body "Sales Projects Contacts Company Consolidated Invoices Inbox 3 format_size keybo…" at bounding box center [552, 263] width 1105 height 526
click at [570, 300] on td "21" at bounding box center [571, 300] width 23 height 22
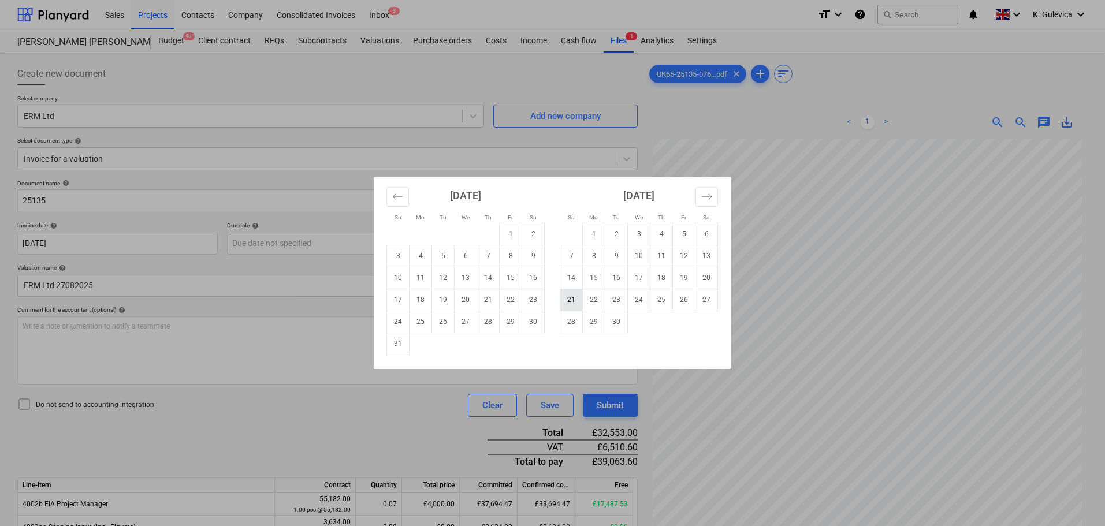
type input "[DATE]"
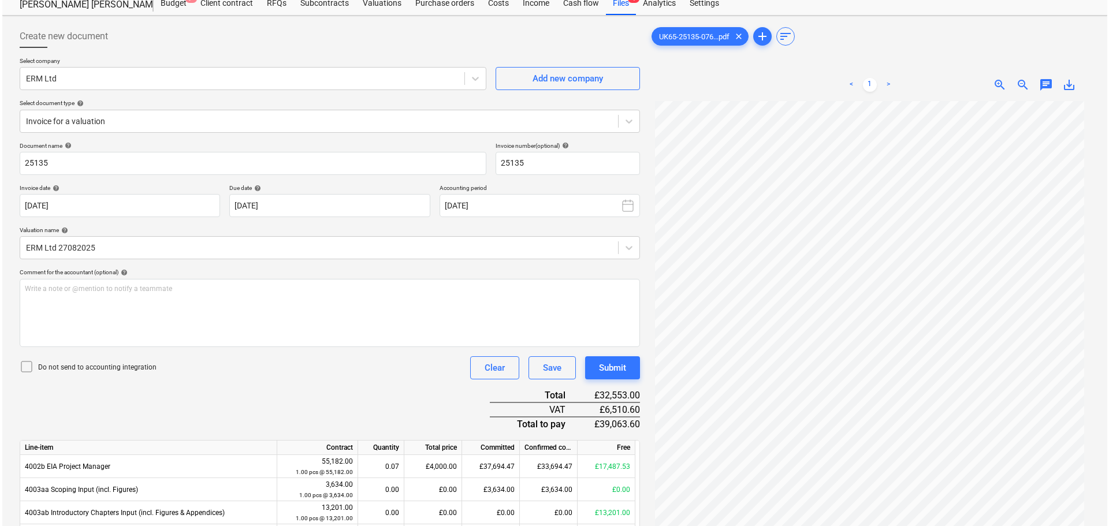
scroll to position [58, 0]
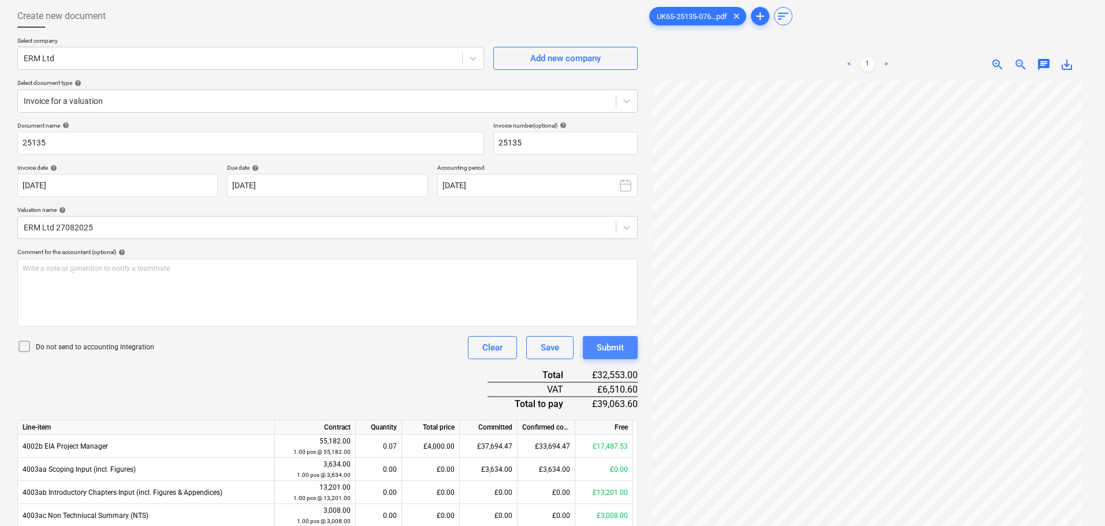
click at [615, 345] on div "Submit" at bounding box center [610, 347] width 27 height 15
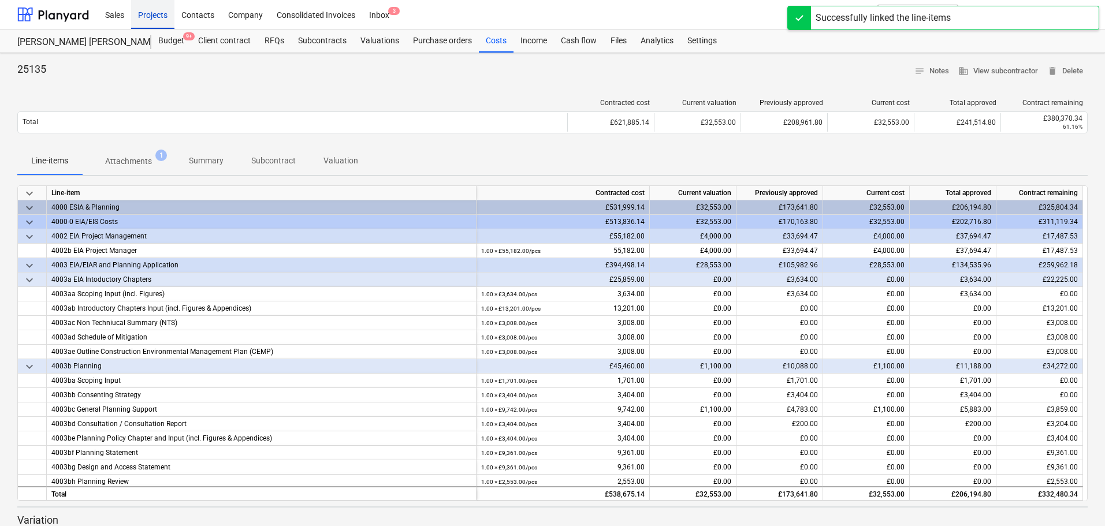
click at [151, 13] on div "Projects" at bounding box center [152, 13] width 43 height 29
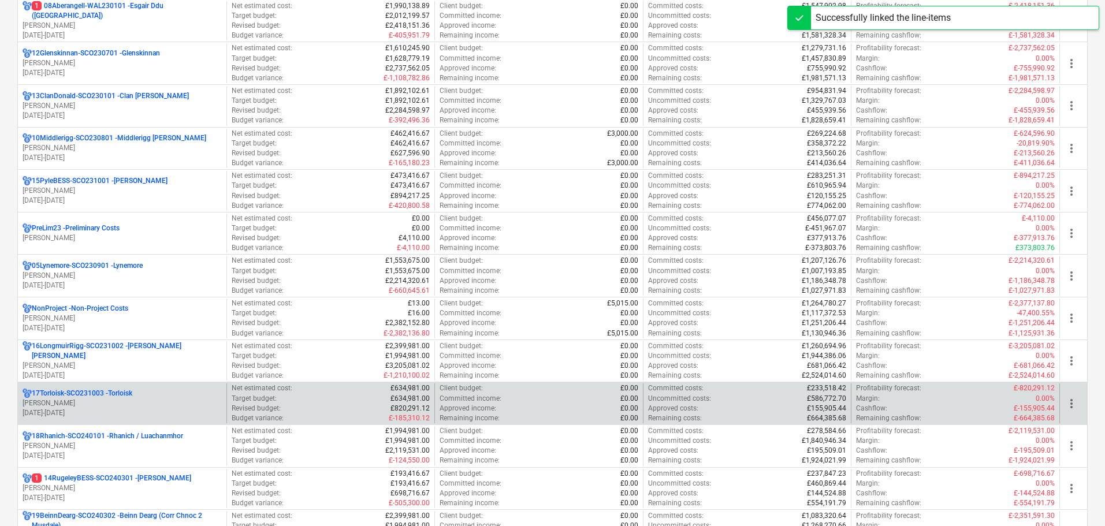
scroll to position [578, 0]
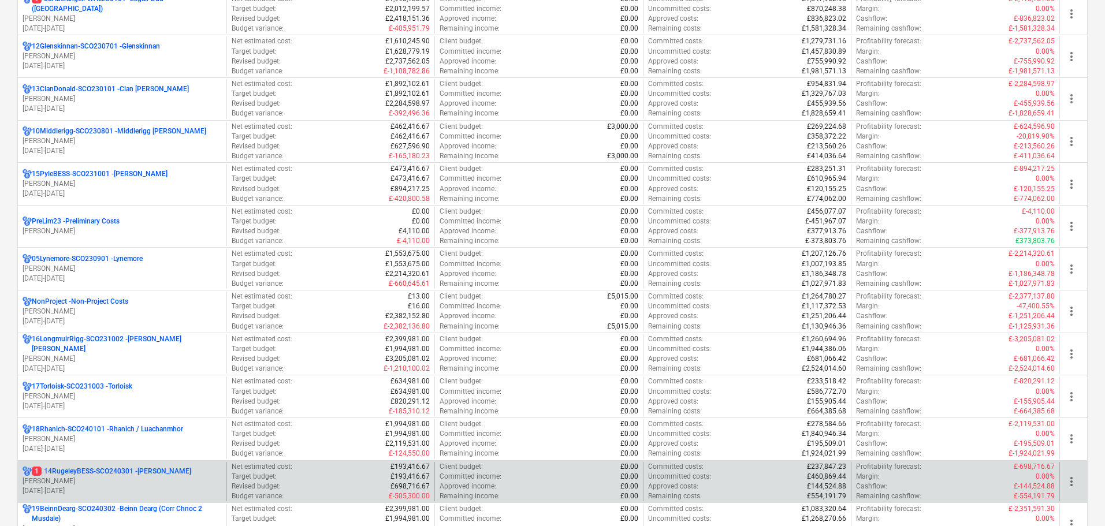
click at [113, 477] on p "[PERSON_NAME]" at bounding box center [122, 482] width 199 height 10
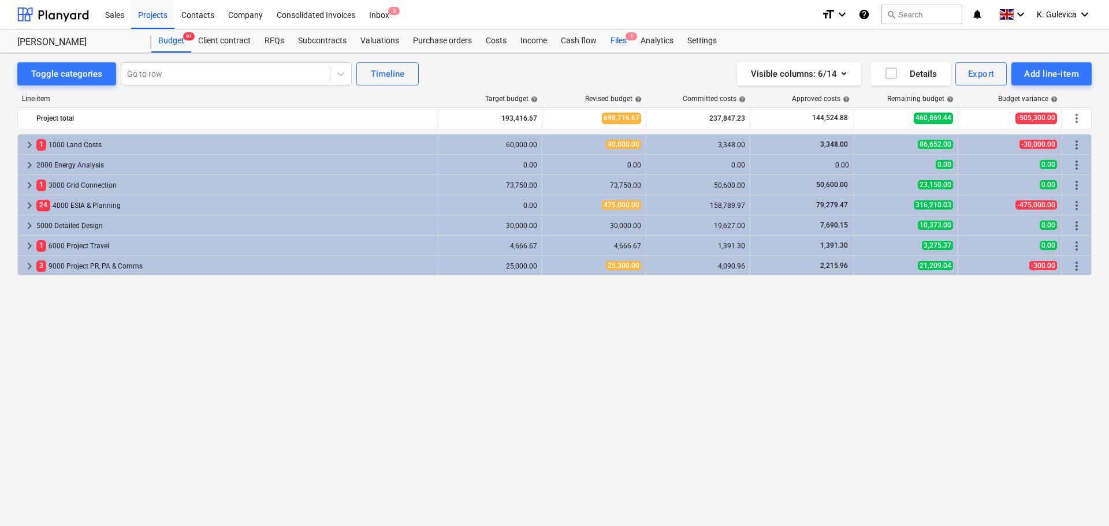
click at [612, 39] on div "Files 1" at bounding box center [619, 40] width 30 height 23
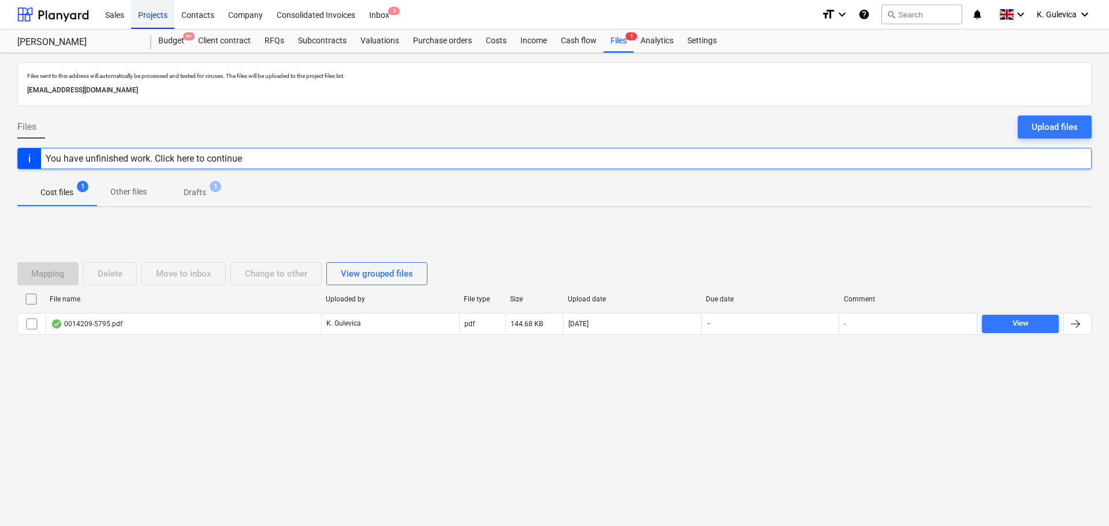
click at [147, 16] on div "Projects" at bounding box center [152, 13] width 43 height 29
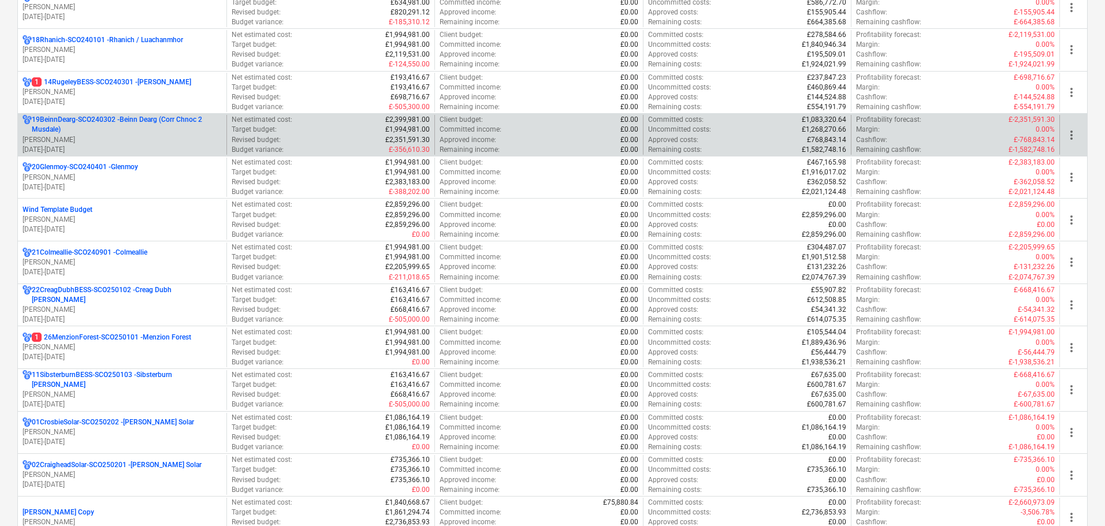
scroll to position [982, 0]
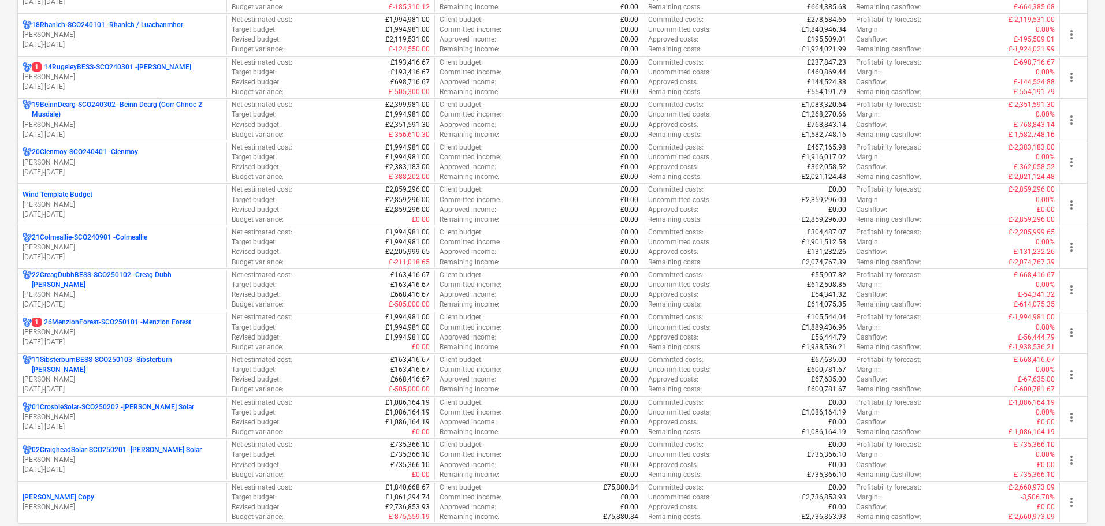
click at [83, 337] on p "[DATE] - [DATE]" at bounding box center [122, 342] width 199 height 10
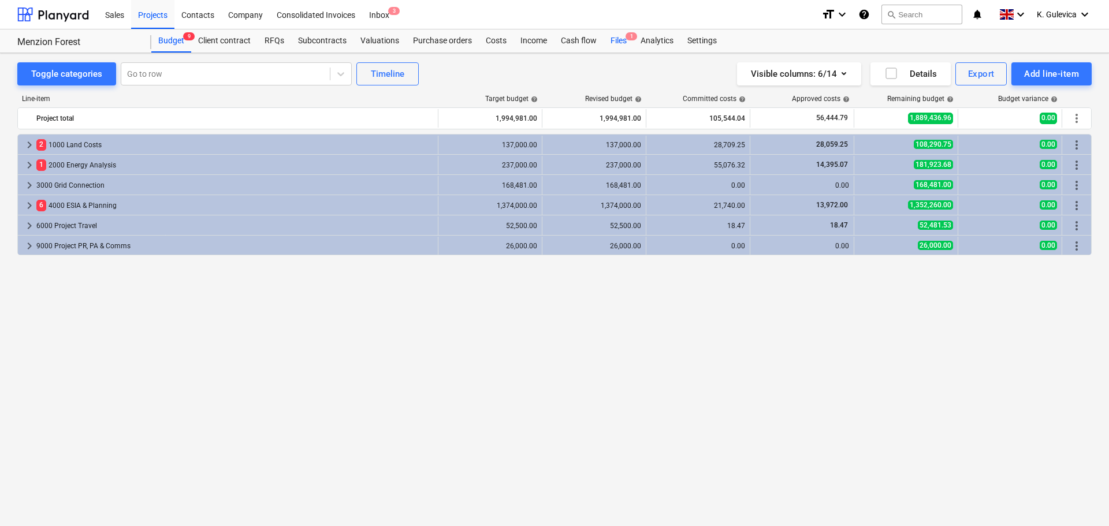
click at [619, 42] on div "Files 1" at bounding box center [619, 40] width 30 height 23
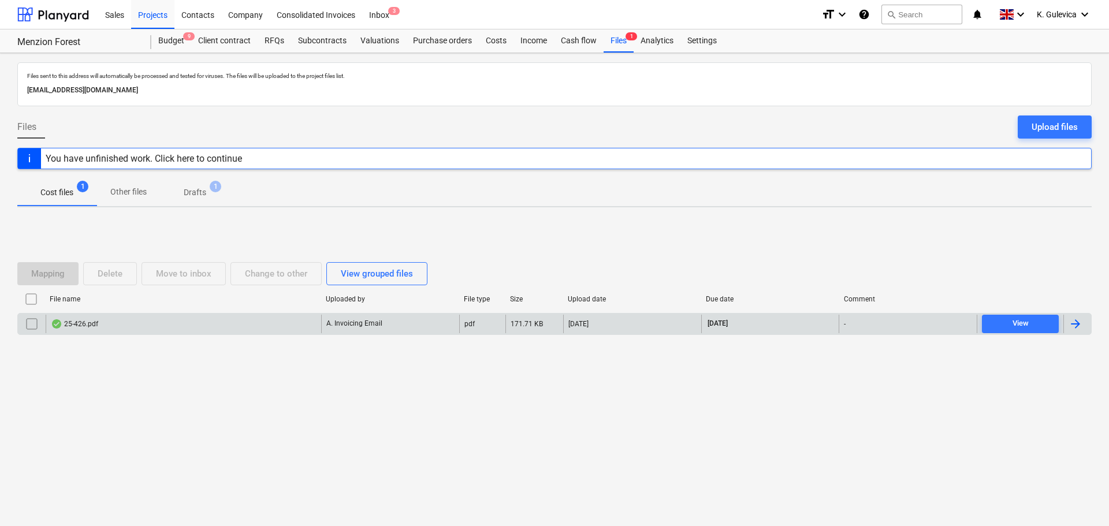
click at [204, 322] on div "25-426.pdf" at bounding box center [184, 324] width 276 height 18
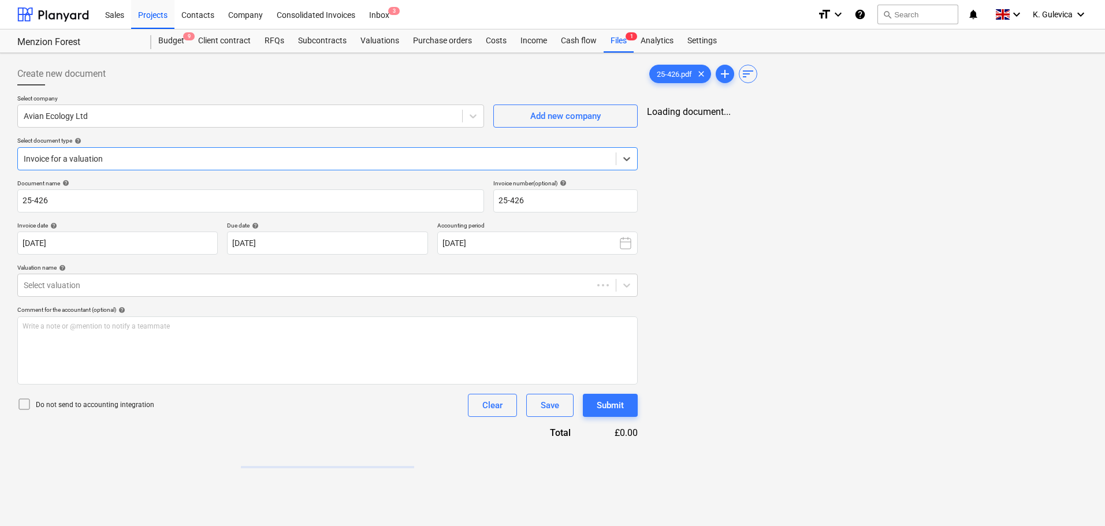
type input "25-426"
type input "[DATE]"
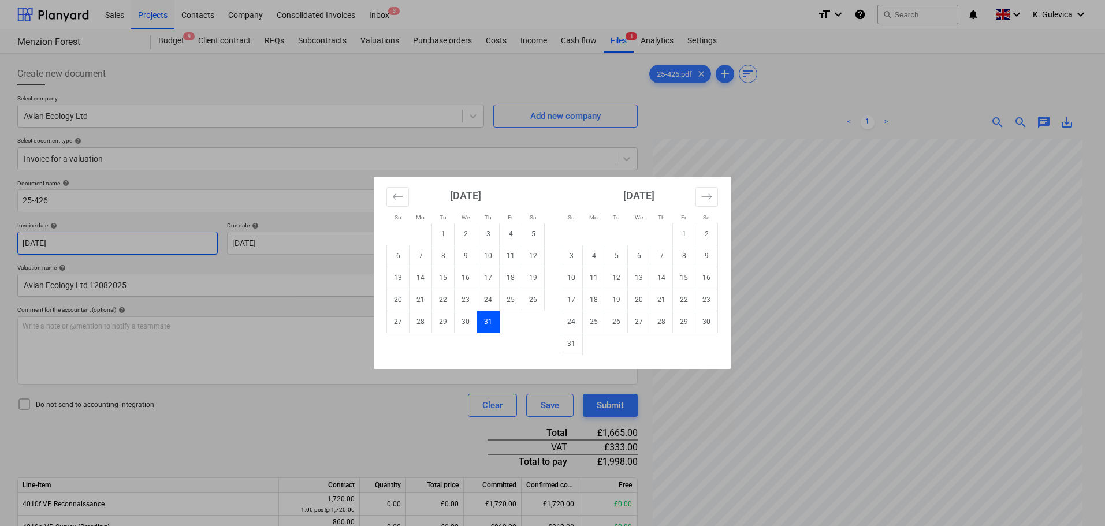
click at [70, 241] on body "Sales Projects Contacts Company Consolidated Invoices Inbox 3 format_size keybo…" at bounding box center [552, 263] width 1105 height 526
click at [681, 233] on td "1" at bounding box center [684, 234] width 23 height 22
type input "[DATE]"
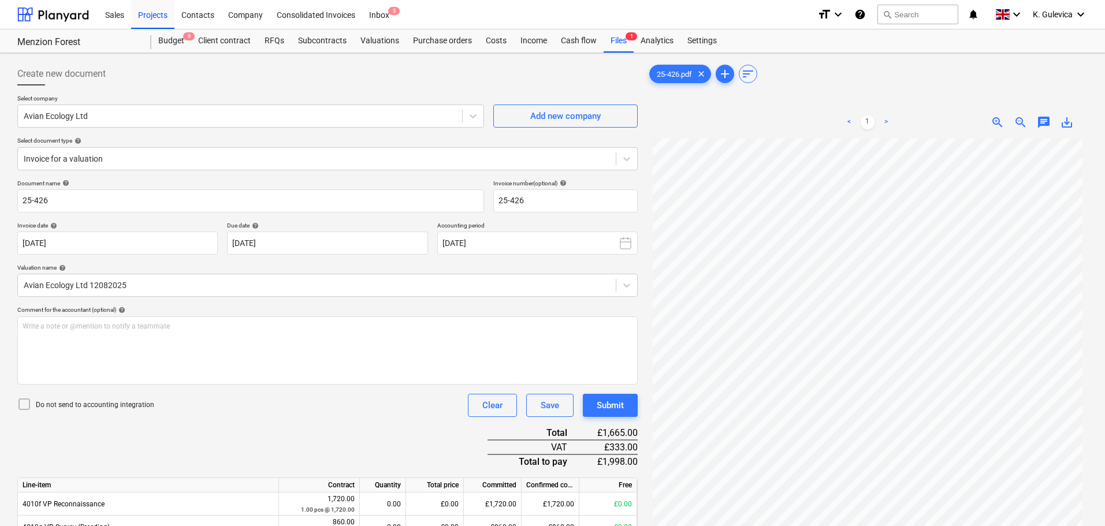
scroll to position [116, 0]
click at [601, 407] on div "Submit" at bounding box center [610, 405] width 27 height 15
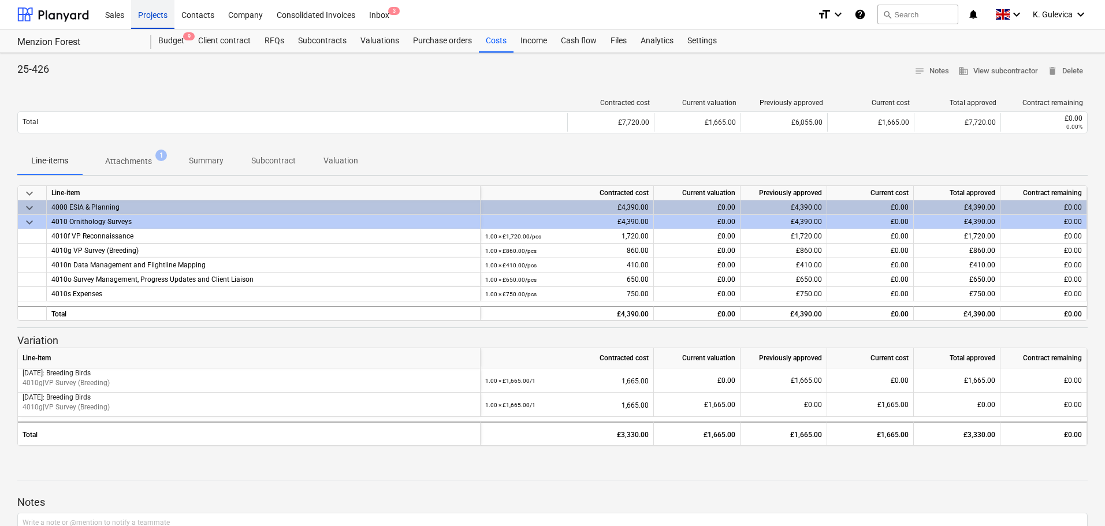
click at [150, 13] on div "Projects" at bounding box center [152, 13] width 43 height 29
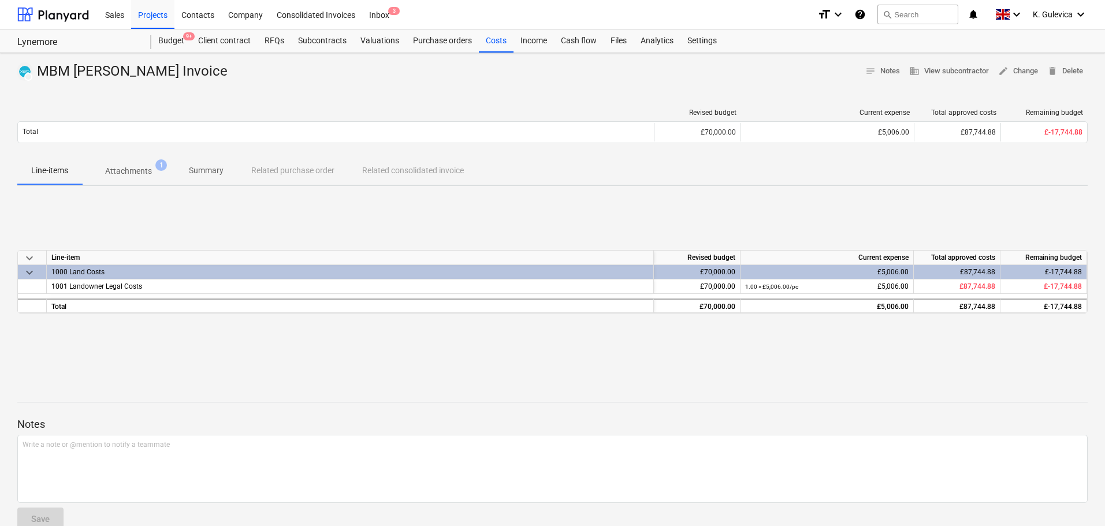
click at [207, 170] on p "Summary" at bounding box center [206, 171] width 35 height 12
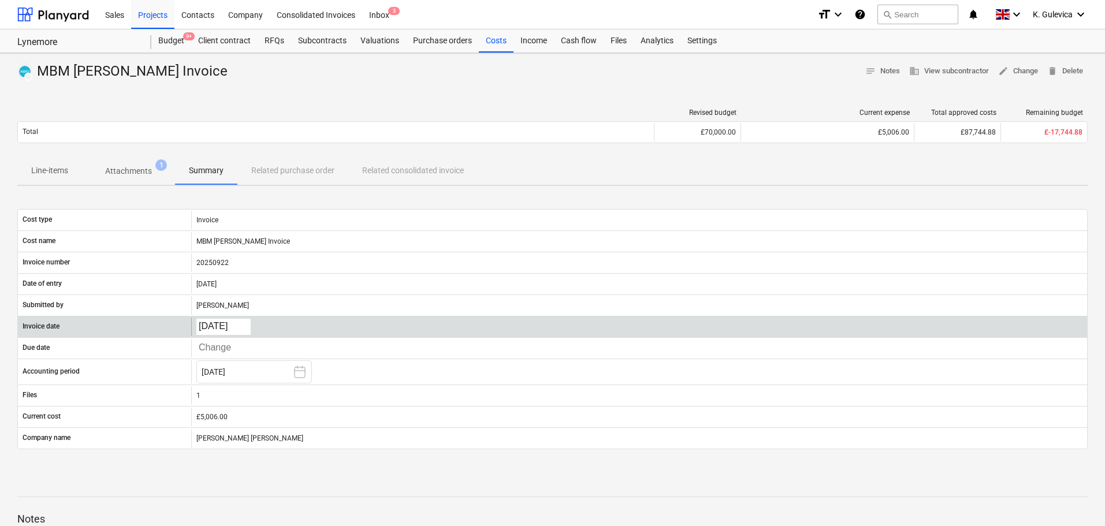
click at [220, 324] on body "Sales Projects Contacts Company Consolidated Invoices Inbox 3 format_size keybo…" at bounding box center [552, 263] width 1105 height 526
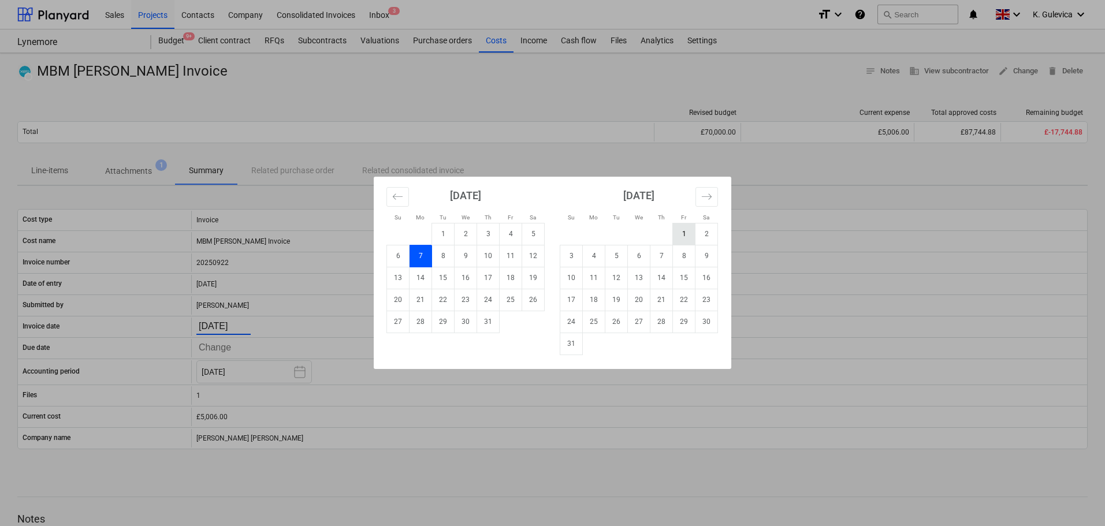
click at [683, 231] on td "1" at bounding box center [684, 234] width 23 height 22
type input "[DATE]"
